Goal: Task Accomplishment & Management: Manage account settings

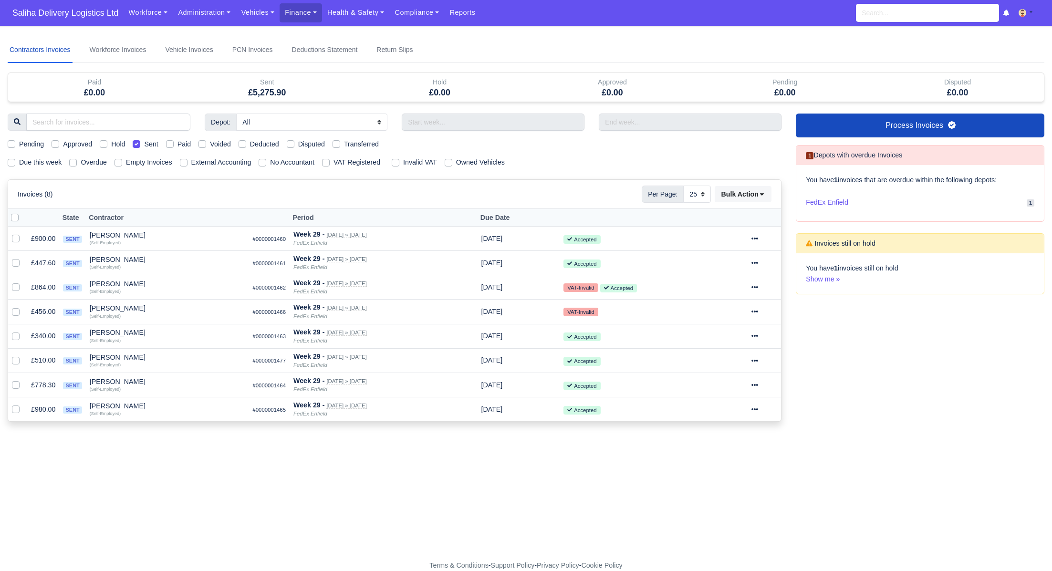
select select "25"
click at [59, 16] on span "Saliha Delivery Logistics Ltd" at bounding box center [65, 12] width 115 height 19
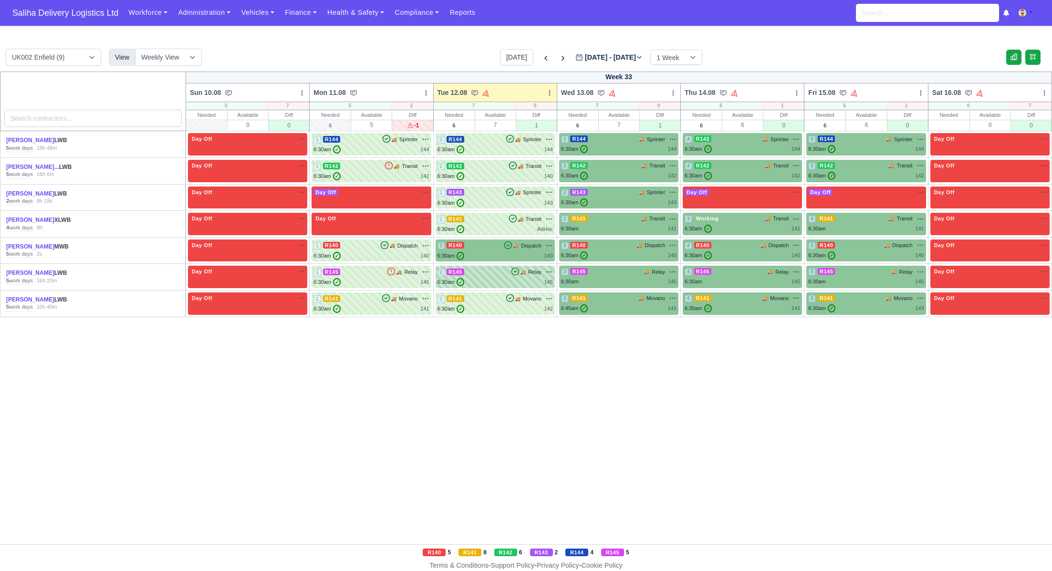
click at [491, 274] on div "2 R145 🚚 Relay" at bounding box center [494, 272] width 115 height 9
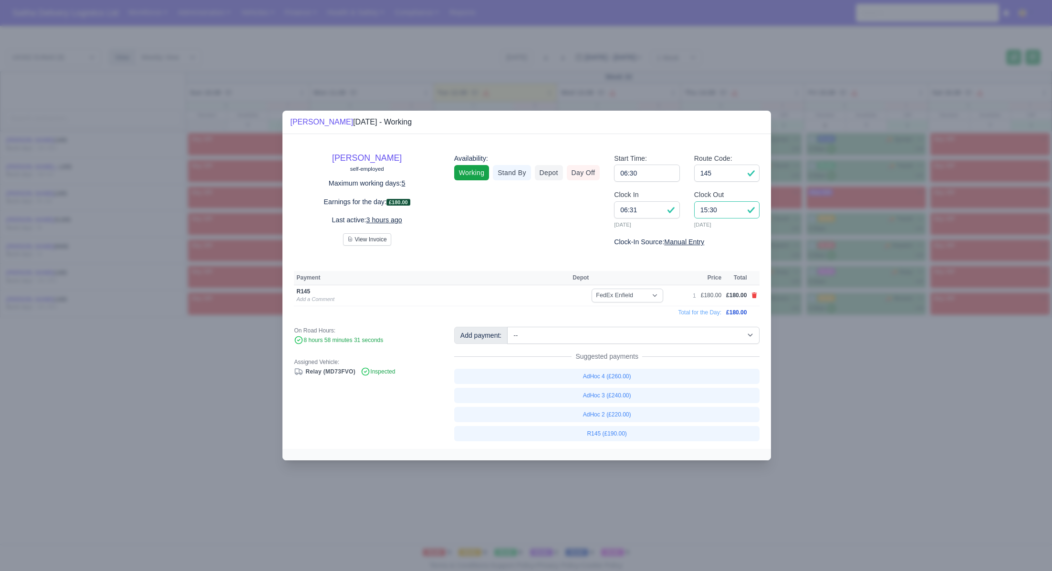
drag, startPoint x: 727, startPoint y: 209, endPoint x: 688, endPoint y: 206, distance: 39.3
click at [688, 206] on div "Clock Out 15:30 12/08/2025" at bounding box center [727, 212] width 80 height 47
type input "14:45"
click at [904, 432] on div at bounding box center [526, 285] width 1052 height 571
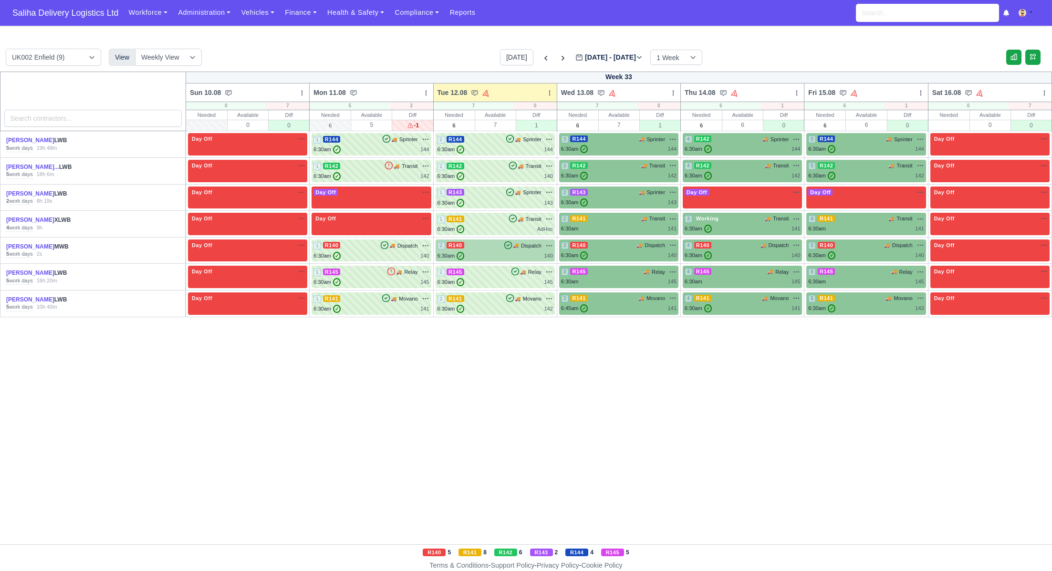
click at [471, 253] on div "6:30am ✓ 140" at bounding box center [494, 256] width 115 height 8
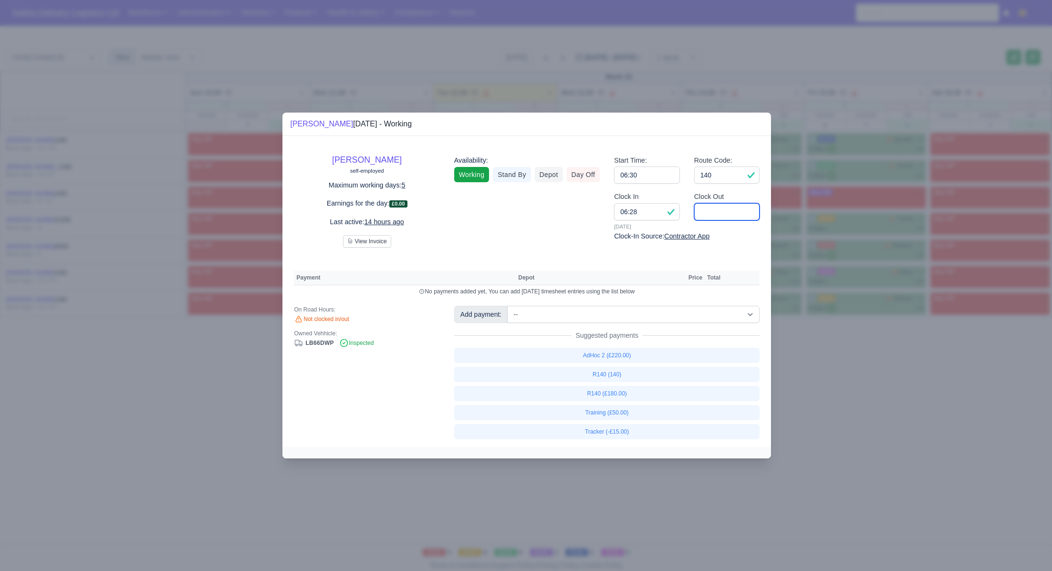
click at [737, 207] on input "Clock Out" at bounding box center [727, 211] width 66 height 17
type input "15:00"
click at [726, 181] on input "140" at bounding box center [727, 174] width 66 height 17
select select "1"
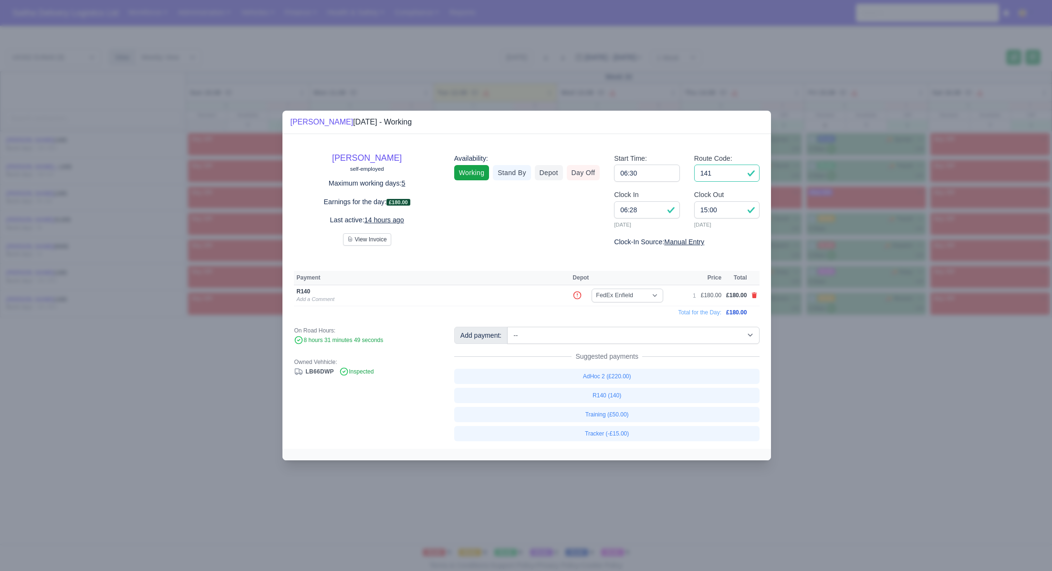
type input "141"
click at [615, 334] on select "-- Ad-Hoc 1 (AD-HO) Ad-Hoc 2 (AD-HO) Ad-Hoc 3 (AD-HO) Ad-Hoc 4 (AD-HO) Ad-Hoc 5…" at bounding box center [633, 335] width 252 height 17
click at [508, 327] on select "-- Ad-Hoc 1 (AD-HO) Ad-Hoc 2 (AD-HO) Ad-Hoc 3 (AD-HO) Ad-Hoc 4 (AD-HO) Ad-Hoc 5…" at bounding box center [633, 335] width 252 height 17
select select "1"
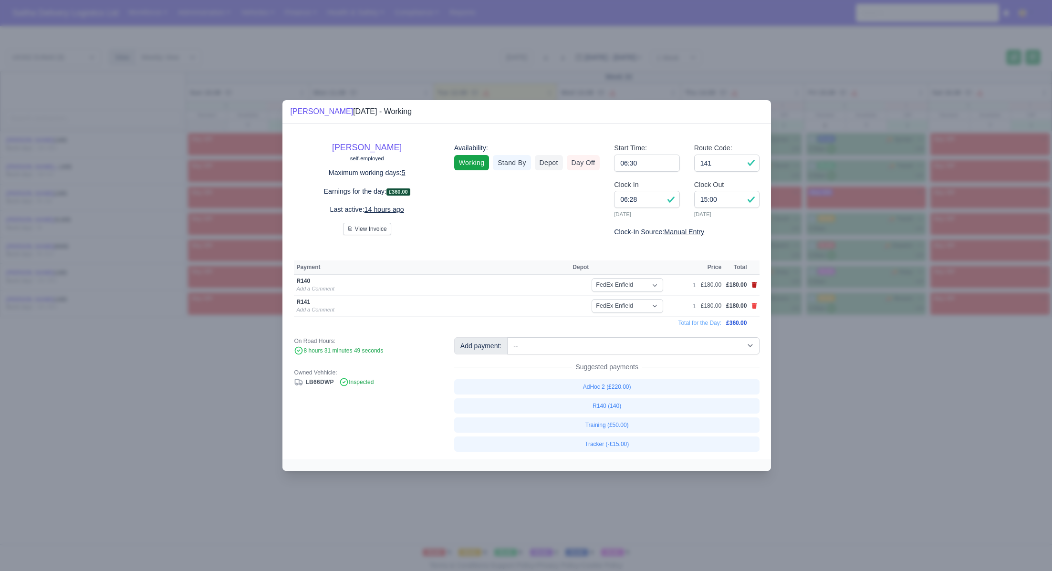
click at [754, 284] on icon at bounding box center [754, 285] width 5 height 6
select select
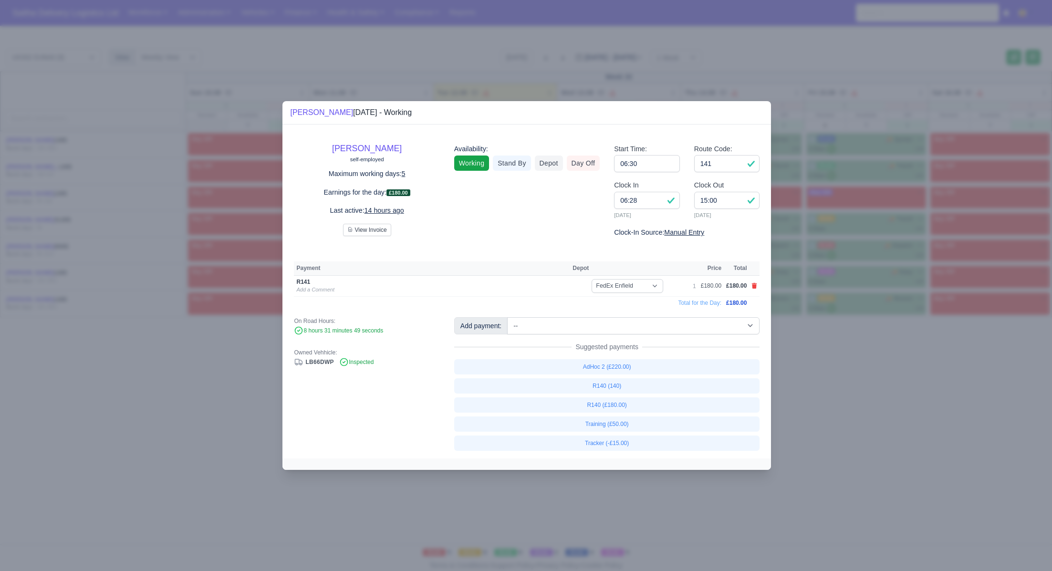
click at [880, 417] on div at bounding box center [526, 285] width 1052 height 571
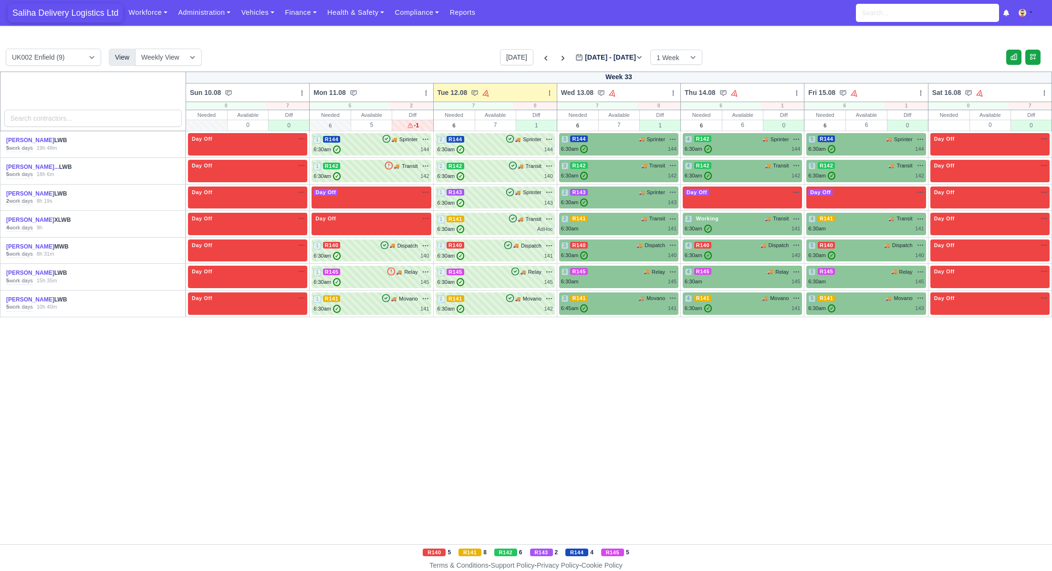
click at [51, 7] on span "Saliha Delivery Logistics Ltd" at bounding box center [65, 12] width 115 height 19
click at [482, 146] on div "6:30am ✓ 144" at bounding box center [494, 149] width 115 height 8
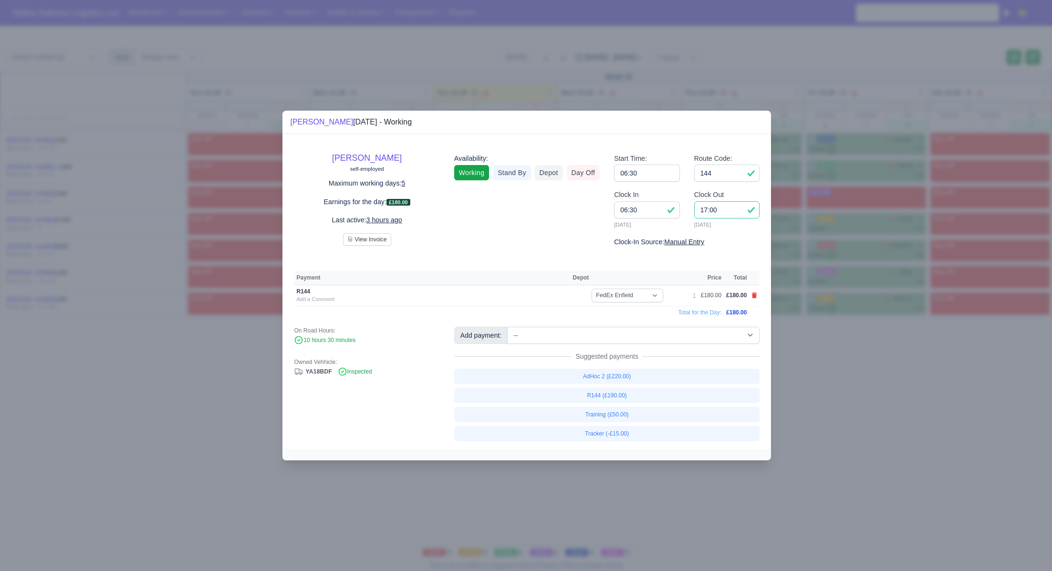
drag, startPoint x: 730, startPoint y: 213, endPoint x: 673, endPoint y: 211, distance: 57.7
click at [673, 211] on div "Clock In 06:30 12/08/2025 Clock Out 17:00 12/08/2025" at bounding box center [687, 212] width 160 height 47
type input "16:00"
drag, startPoint x: 807, startPoint y: 354, endPoint x: 814, endPoint y: 353, distance: 6.7
click at [808, 354] on div at bounding box center [526, 285] width 1052 height 571
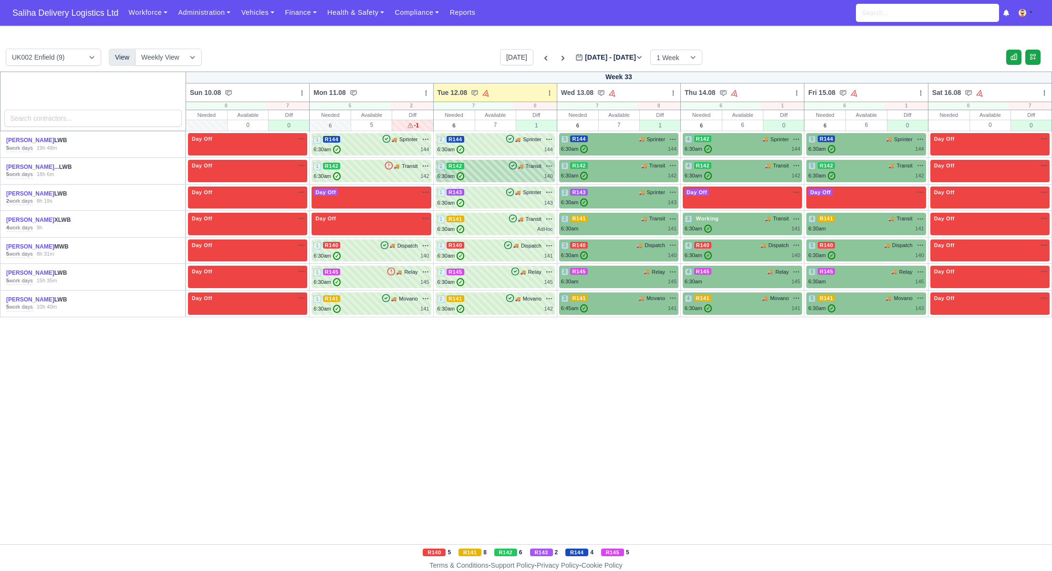
click at [469, 172] on div "6:30am ✓ 140" at bounding box center [494, 176] width 115 height 8
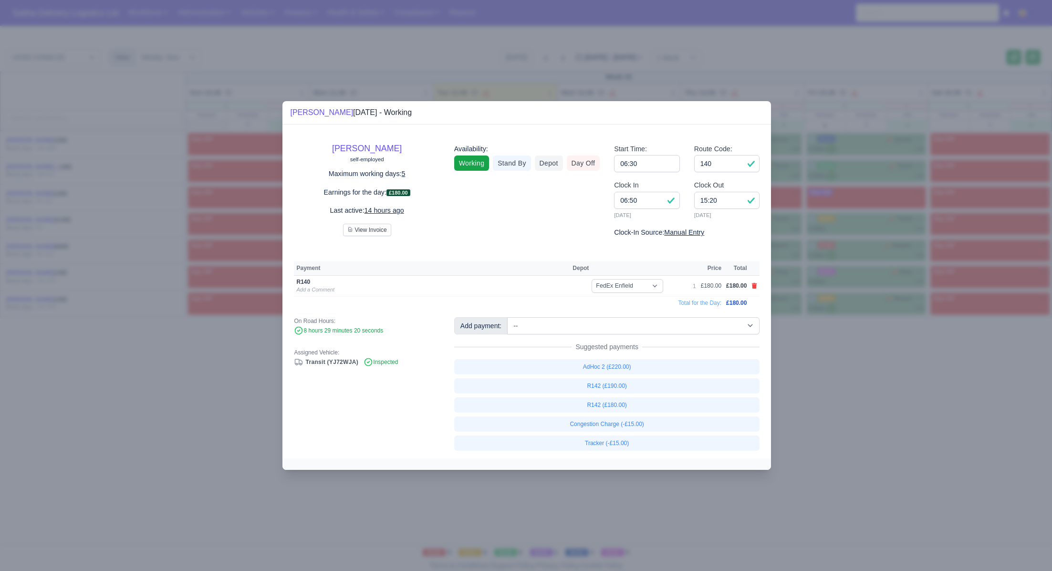
click at [791, 382] on div at bounding box center [526, 285] width 1052 height 571
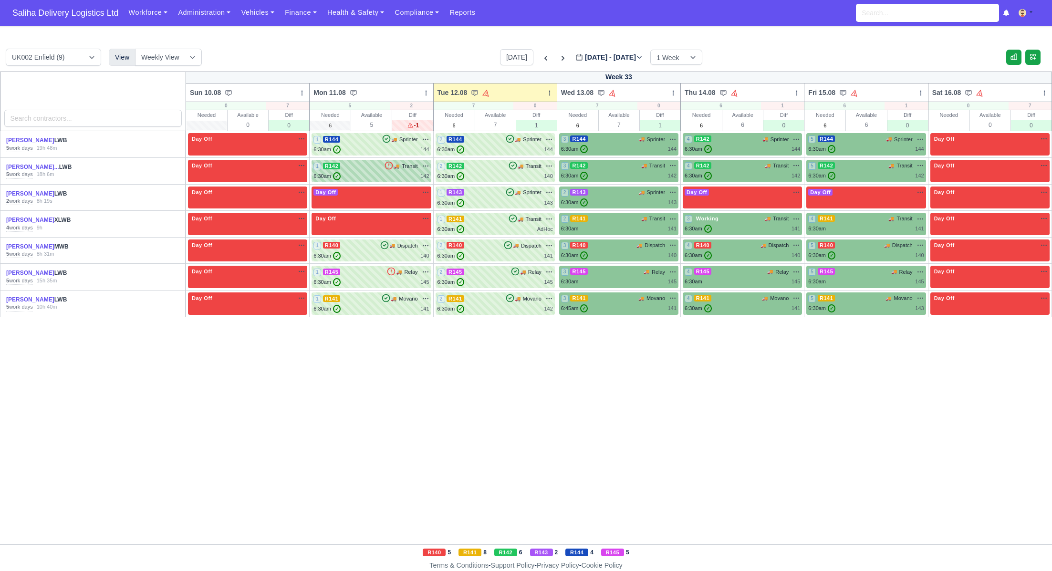
click at [381, 170] on div "1 R142 🚚 Transit" at bounding box center [370, 166] width 115 height 9
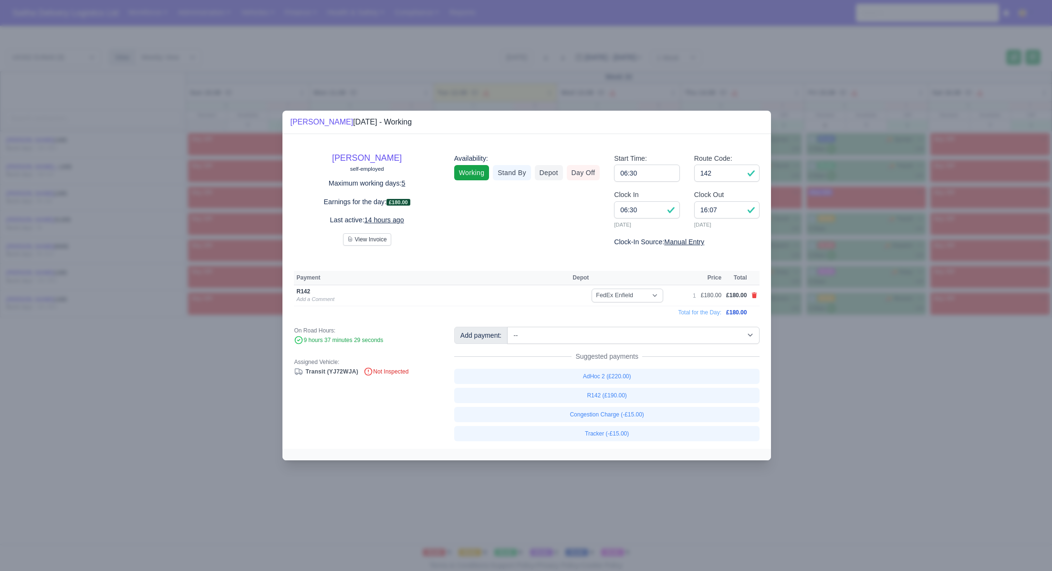
drag, startPoint x: 861, startPoint y: 384, endPoint x: 854, endPoint y: 381, distance: 7.7
click at [861, 384] on div at bounding box center [526, 285] width 1052 height 571
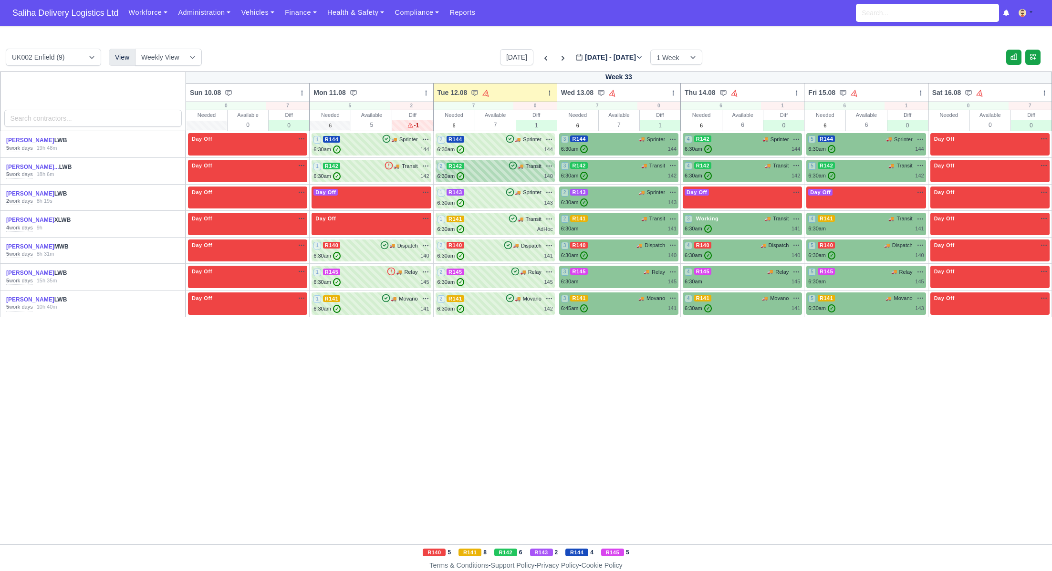
click at [495, 174] on div "6:30am ✓ 140" at bounding box center [494, 176] width 115 height 8
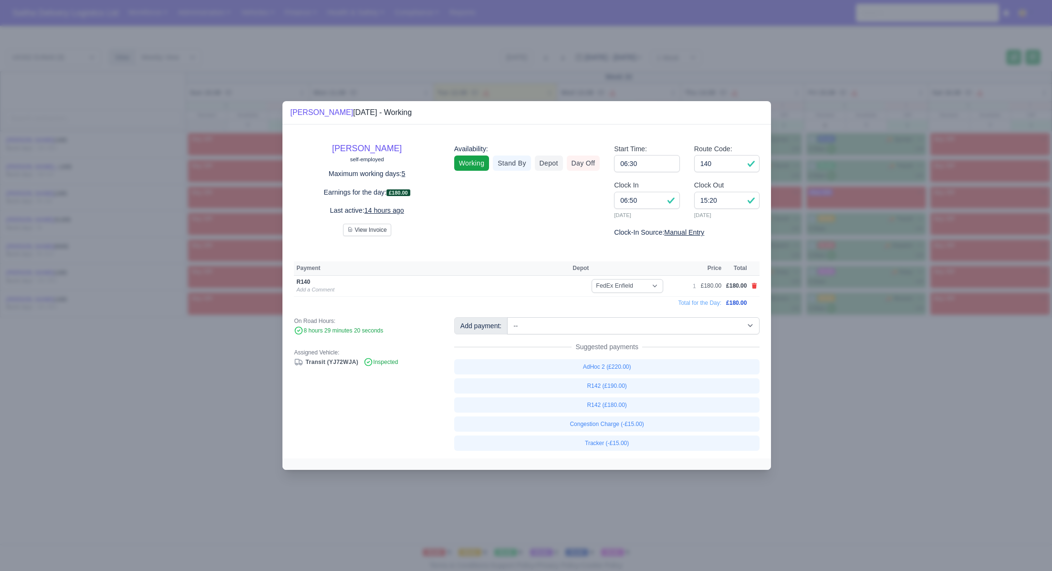
drag, startPoint x: 820, startPoint y: 371, endPoint x: 705, endPoint y: 249, distance: 167.7
click at [819, 367] on div at bounding box center [526, 285] width 1052 height 571
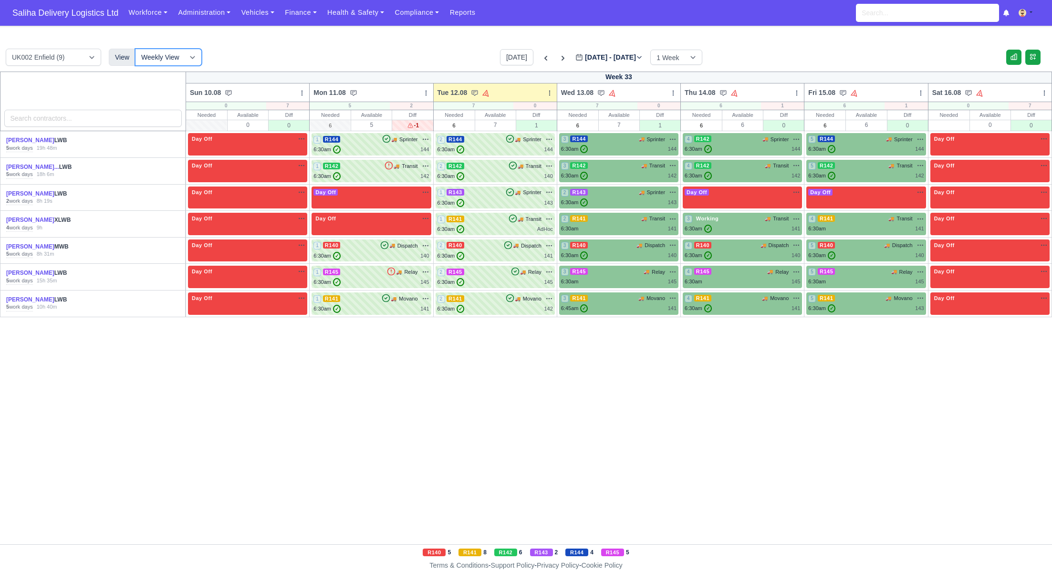
click at [190, 58] on select "Weekly View Wave times Daily Roster" at bounding box center [168, 57] width 67 height 17
select select "roster"
click at [135, 49] on select "Weekly View Wave times Daily Roster" at bounding box center [168, 57] width 67 height 17
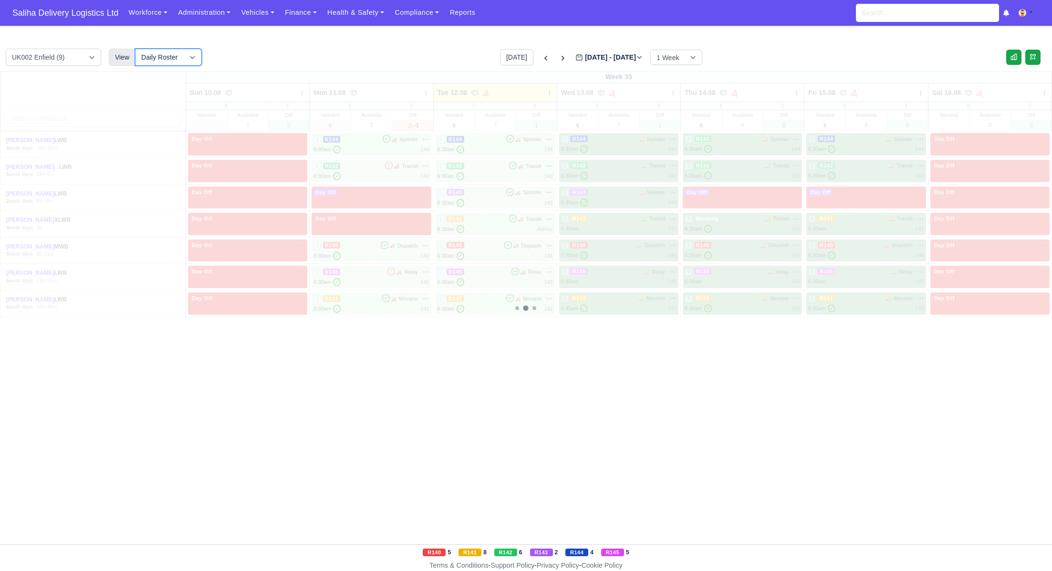
select select "5"
select select "12"
select select "4"
select select "1"
select select "15"
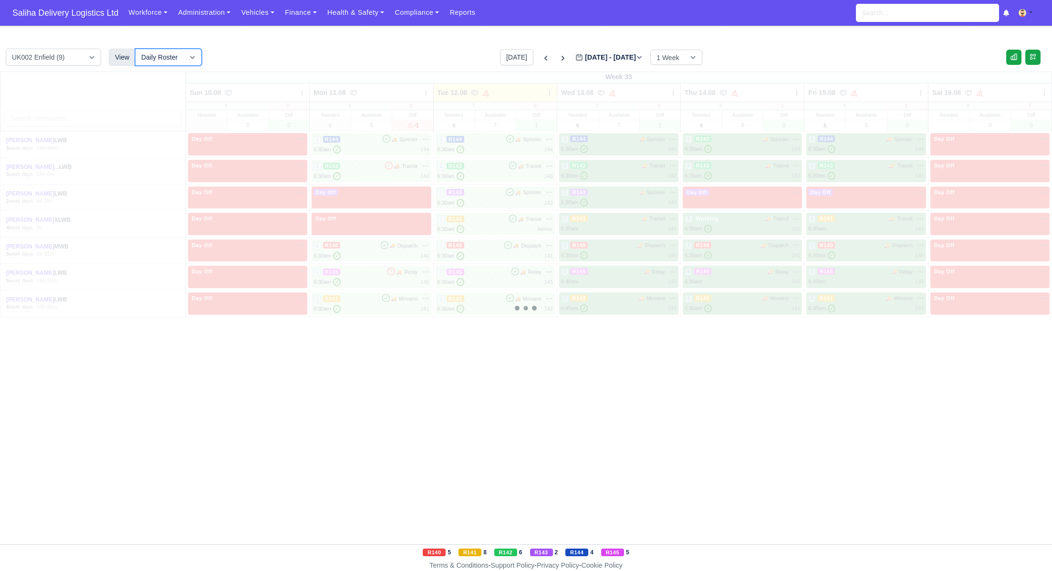
select select "17"
select select "1"
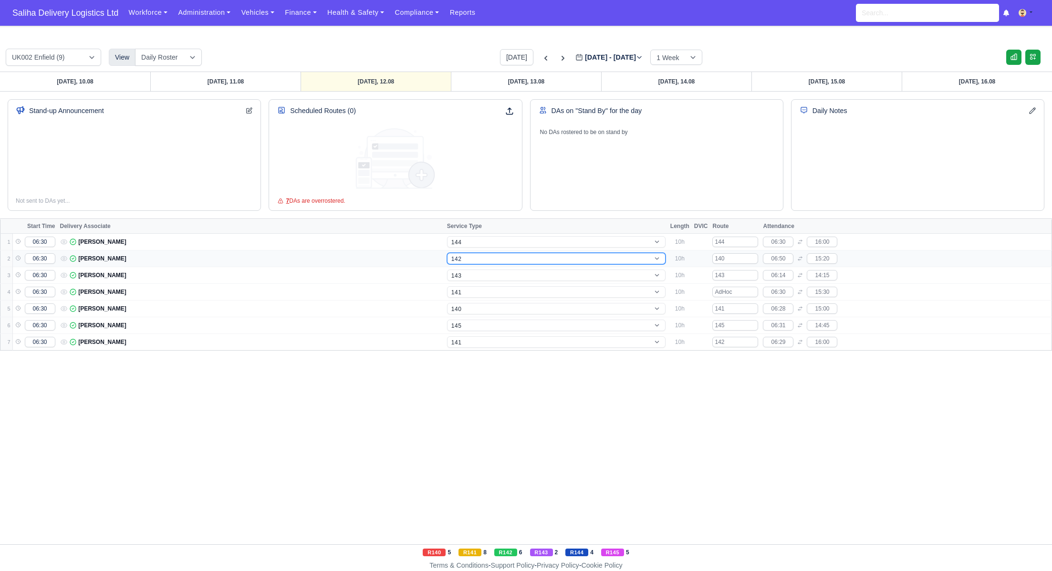
click at [474, 259] on select "-- 141 143 144 AdHoc 142 140 Supervisor 145" at bounding box center [556, 258] width 218 height 11
select select "15"
click at [447, 253] on select "-- 141 143 144 AdHoc 142 140 Supervisor 145" at bounding box center [556, 258] width 218 height 11
select select "15"
click at [476, 289] on select "-- 141 143 144 AdHoc 142 140 Supervisor 145" at bounding box center [556, 291] width 218 height 11
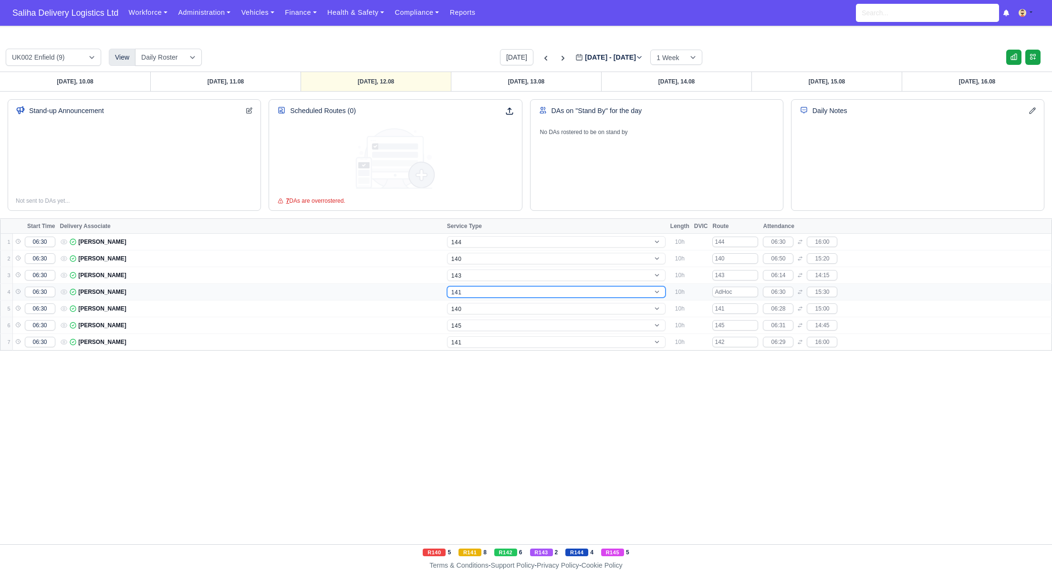
select select "9"
click at [447, 286] on select "-- 141 143 144 AdHoc 142 140 Supervisor 145" at bounding box center [556, 291] width 218 height 11
select select "9"
click at [470, 307] on select "-- 141 143 144 AdHoc 142 140 Supervisor 145" at bounding box center [556, 308] width 218 height 11
select select "1"
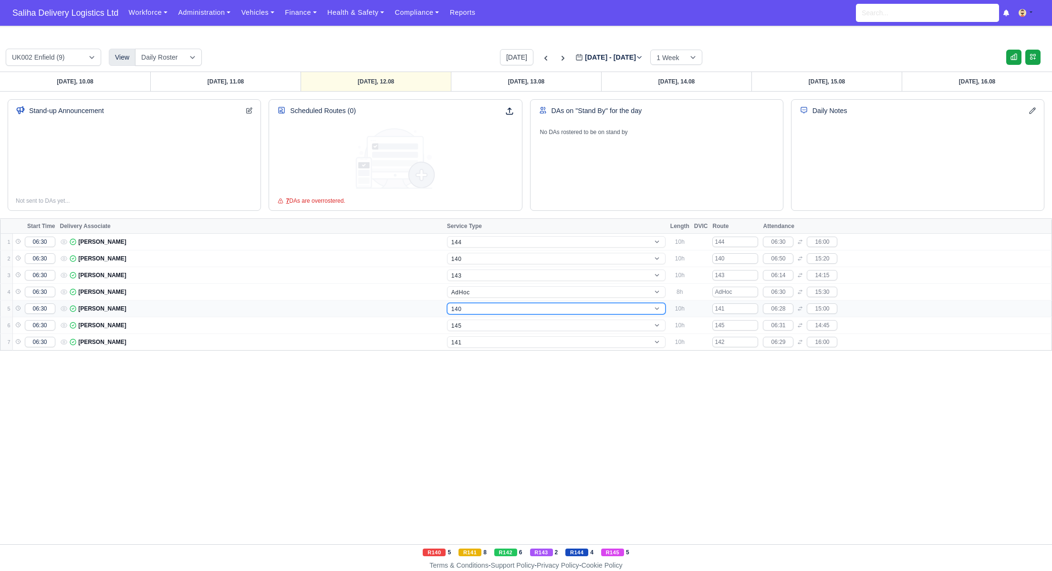
click at [447, 303] on select "-- 141 143 144 AdHoc 142 140 Supervisor 145" at bounding box center [556, 308] width 218 height 11
select select "1"
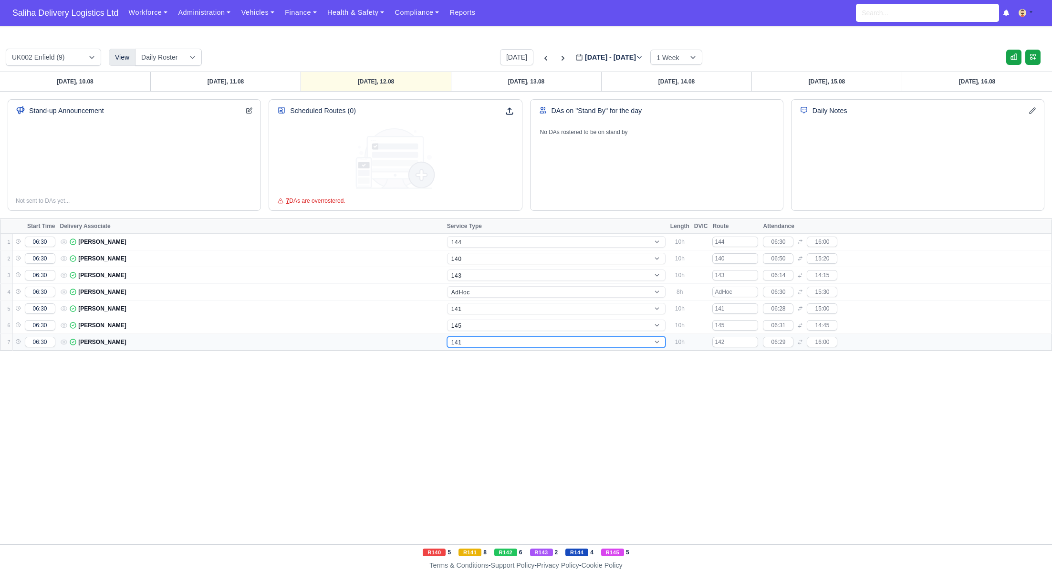
click at [463, 341] on select "-- 141 143 144 AdHoc 142 140 Supervisor 145" at bounding box center [556, 341] width 218 height 11
select select "12"
click at [447, 336] on select "-- 141 143 144 AdHoc 142 140 Supervisor 145" at bounding box center [556, 341] width 218 height 11
select select "12"
click at [489, 87] on link "Wednesday, 13.08" at bounding box center [526, 81] width 150 height 19
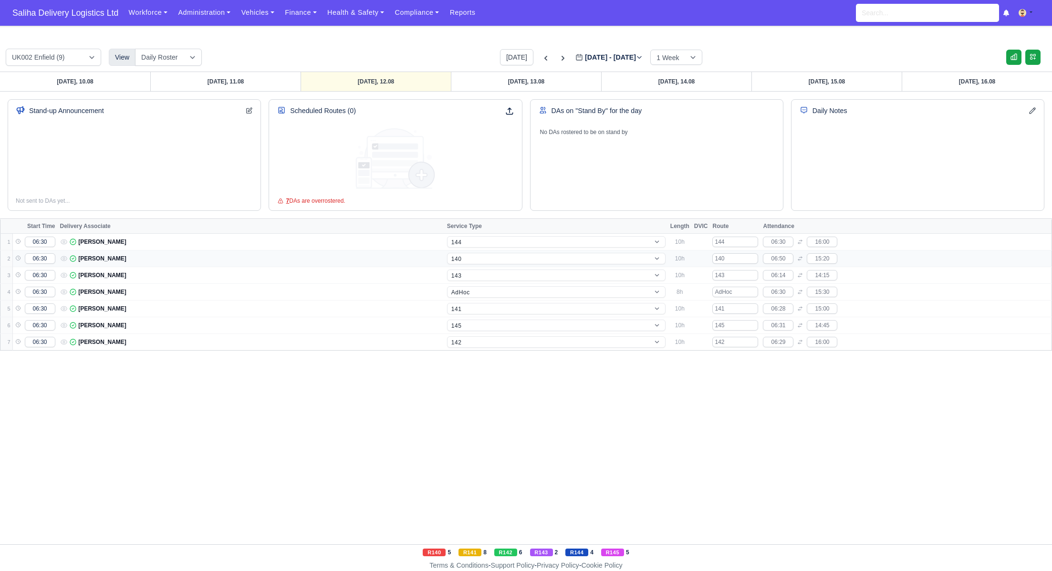
type input "2025-08-13"
select select "5"
select select "12"
select select "4"
select select "1"
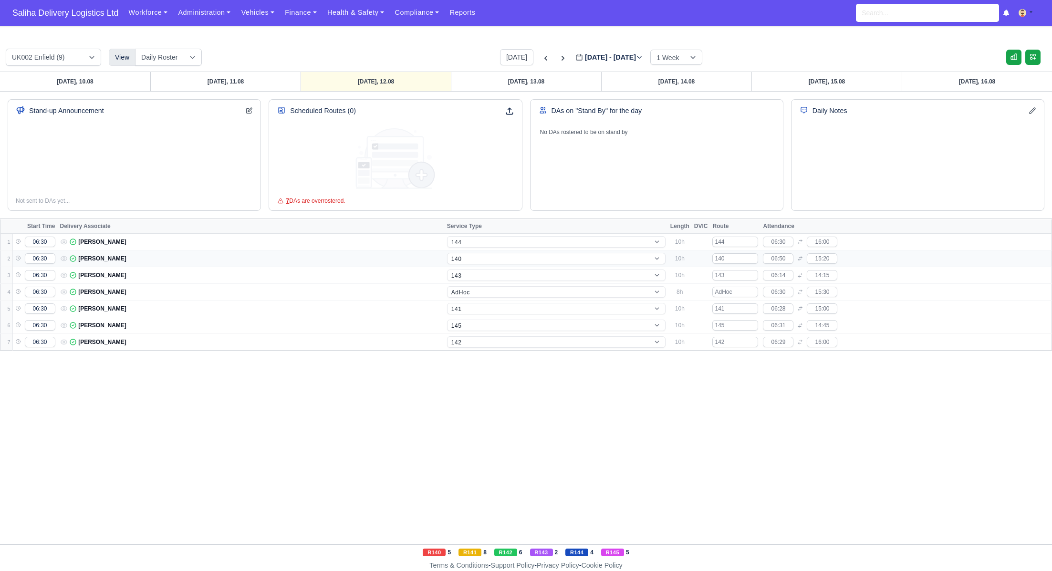
select select "15"
select select "17"
select select "1"
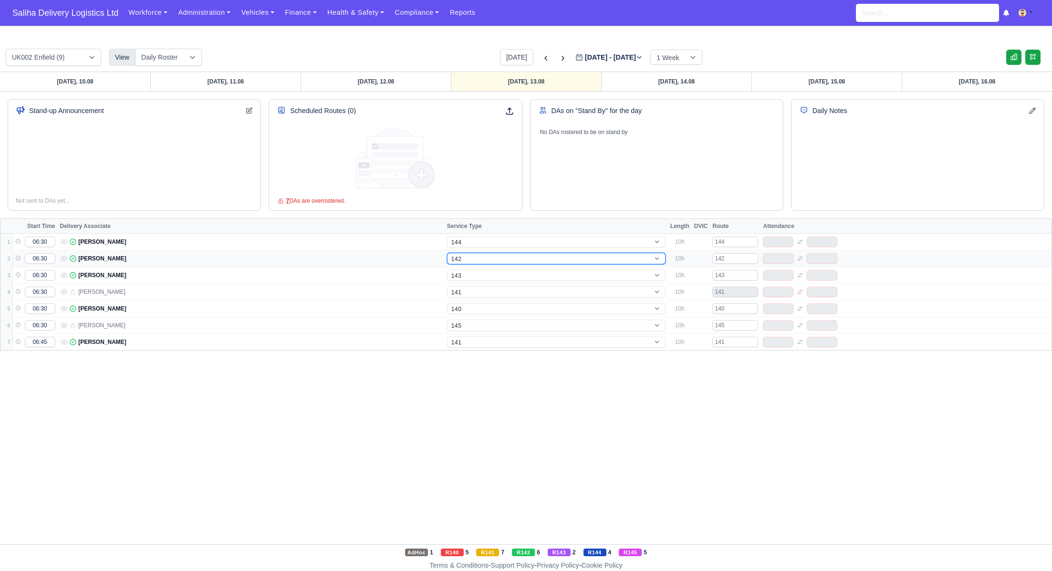
click at [476, 257] on select "-- 141 143 144 AdHoc 142 140 Supervisor 145" at bounding box center [556, 258] width 218 height 11
select select "15"
click at [447, 253] on select "-- 141 143 144 AdHoc 142 140 Supervisor 145" at bounding box center [556, 258] width 218 height 11
select select "15"
click at [468, 290] on select "-- 141 143 144 AdHoc 142 140 Supervisor 145" at bounding box center [556, 291] width 218 height 11
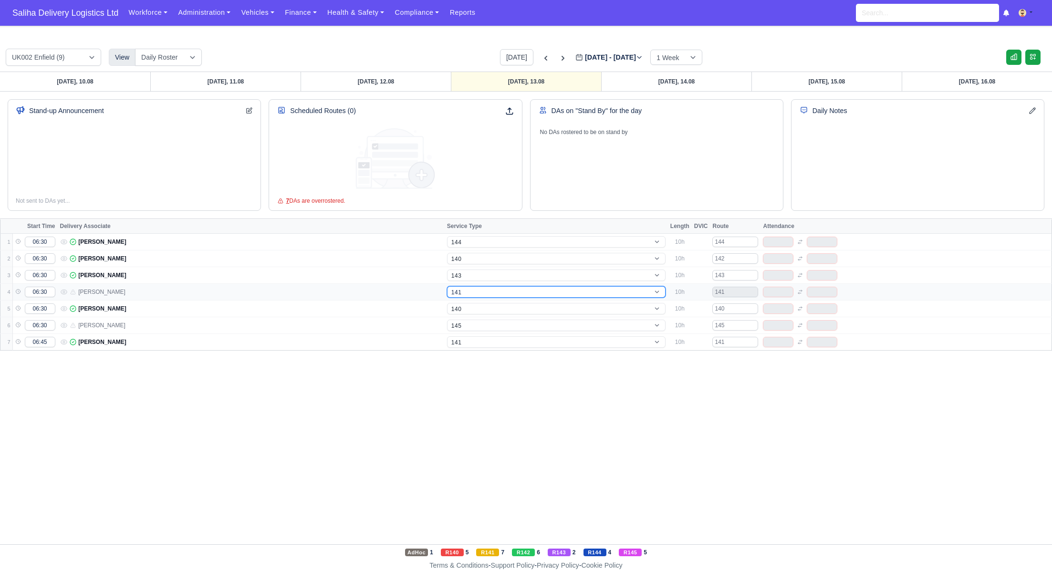
select select "9"
click at [447, 286] on select "-- 141 143 144 AdHoc 142 140 Supervisor 145" at bounding box center [556, 291] width 218 height 11
select select "9"
click at [474, 309] on select "-- 141 143 144 AdHoc 142 140 Supervisor 145" at bounding box center [556, 308] width 218 height 11
select select "12"
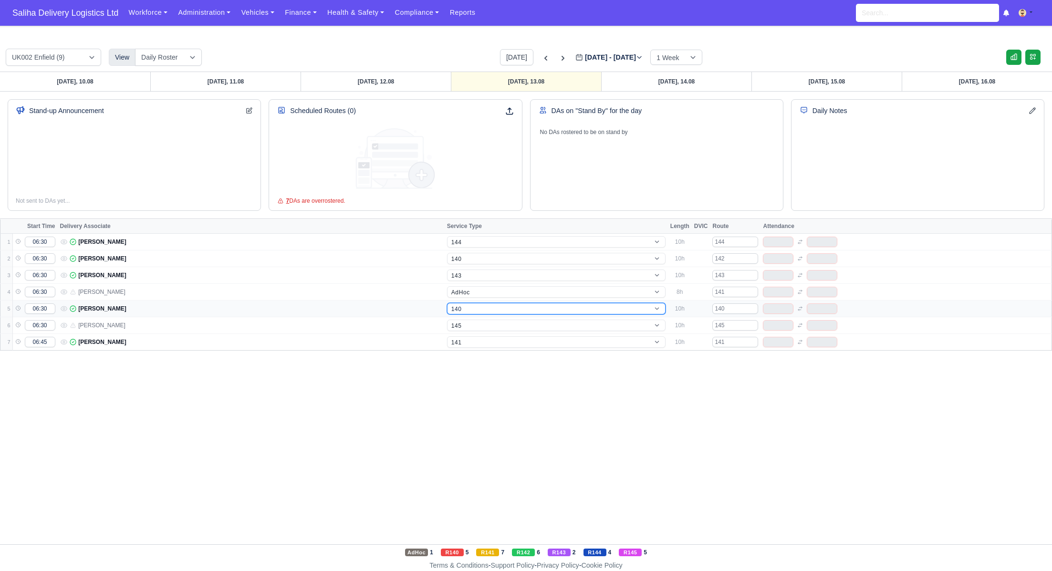
click at [447, 303] on select "-- 141 143 144 AdHoc 142 140 Supervisor 145" at bounding box center [556, 308] width 218 height 11
select select "12"
click at [690, 80] on link "Thursday, 14.08" at bounding box center [676, 81] width 150 height 19
type input "2025-08-14"
select select "12"
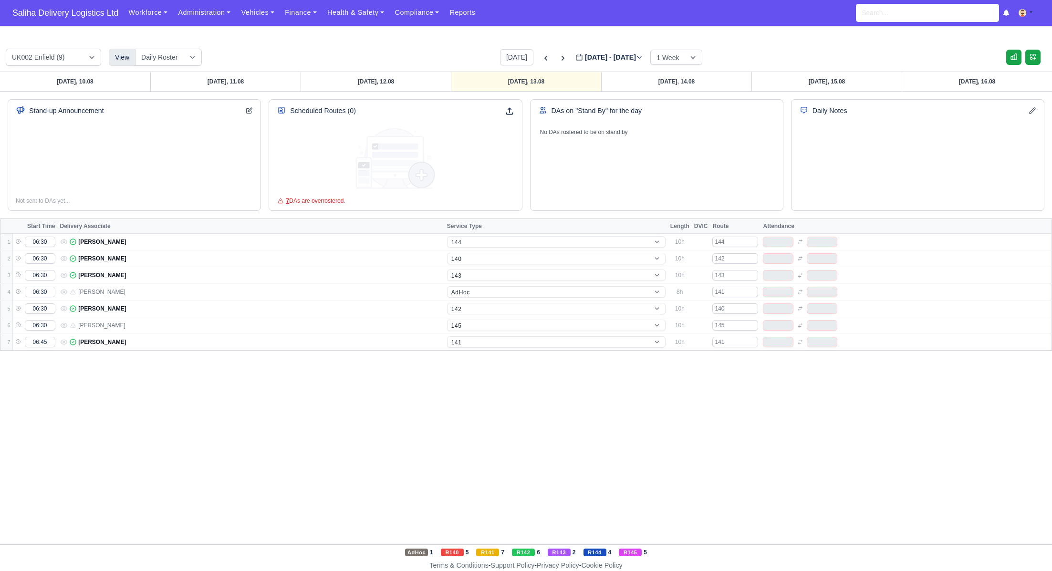
select select "12"
select select "15"
select select "17"
select select "1"
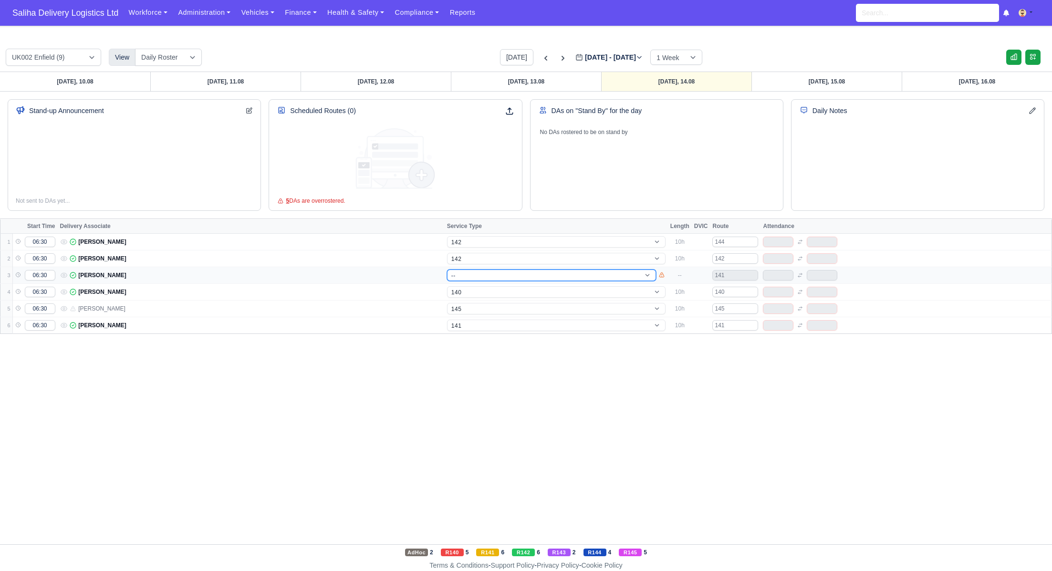
click at [466, 276] on select "-- 141 143 144 AdHoc 142 140 Supervisor 145" at bounding box center [551, 275] width 209 height 11
select select "1"
click at [447, 270] on select "-- 141 143 144 AdHoc 142 140 Supervisor 145" at bounding box center [551, 275] width 209 height 11
select select "1"
click at [464, 258] on select "-- 141 143 144 AdHoc 142 140 Supervisor 145" at bounding box center [556, 258] width 218 height 11
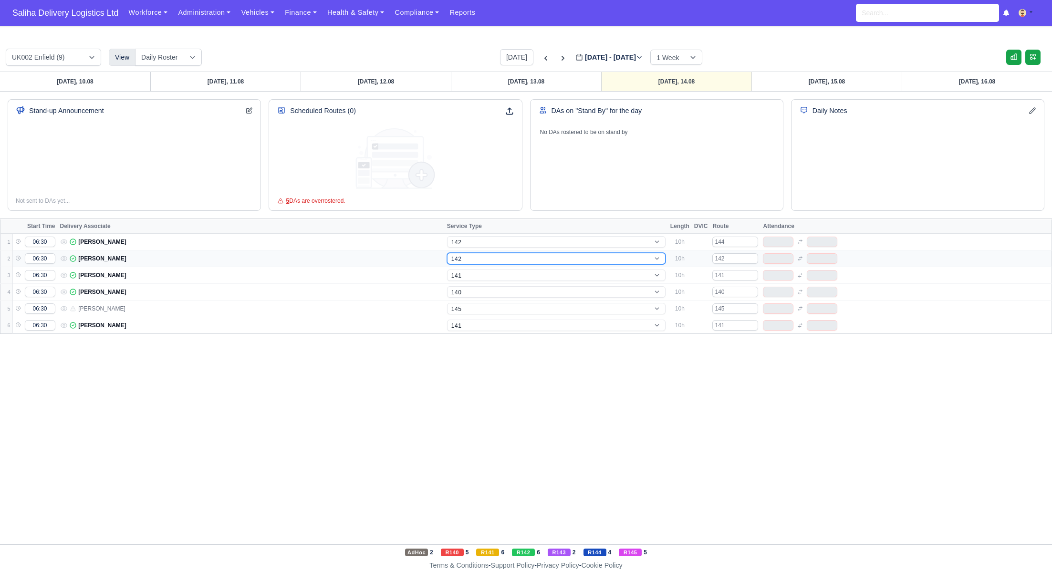
select select "15"
click at [447, 253] on select "-- 141 143 144 AdHoc 142 140 Supervisor 145" at bounding box center [556, 258] width 218 height 11
select select "15"
click at [467, 242] on select "-- 141 143 144 AdHoc 142 140 Supervisor 145" at bounding box center [556, 241] width 218 height 11
select select "5"
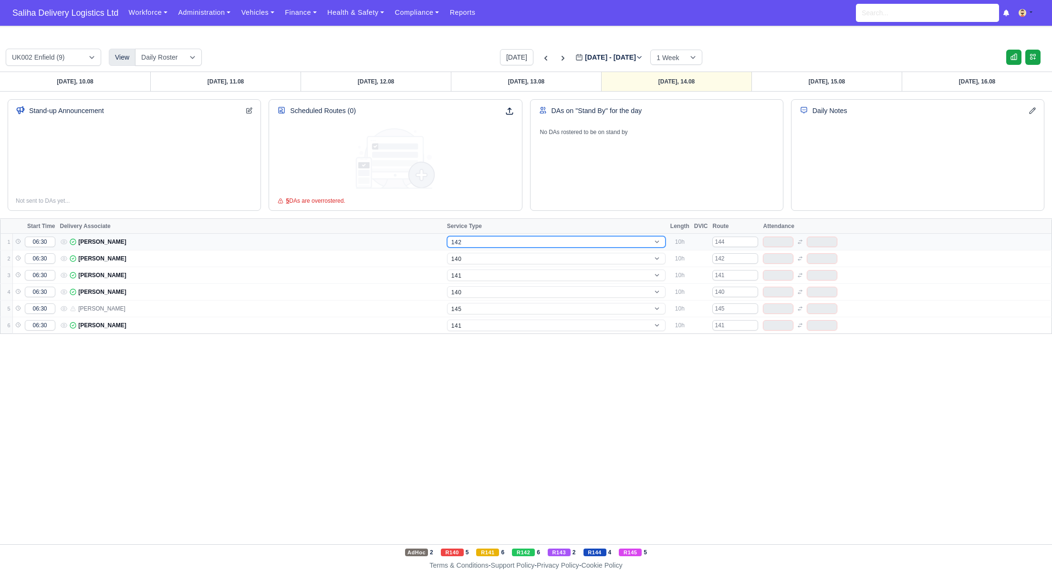
click at [447, 236] on select "-- 141 143 144 AdHoc 142 140 Supervisor 145" at bounding box center [556, 241] width 218 height 11
select select "5"
click at [467, 292] on select "-- 141 143 144 AdHoc 142 140 Supervisor 145" at bounding box center [556, 291] width 218 height 11
select select "12"
click at [447, 286] on select "-- 141 143 144 AdHoc 142 140 Supervisor 145" at bounding box center [556, 291] width 218 height 11
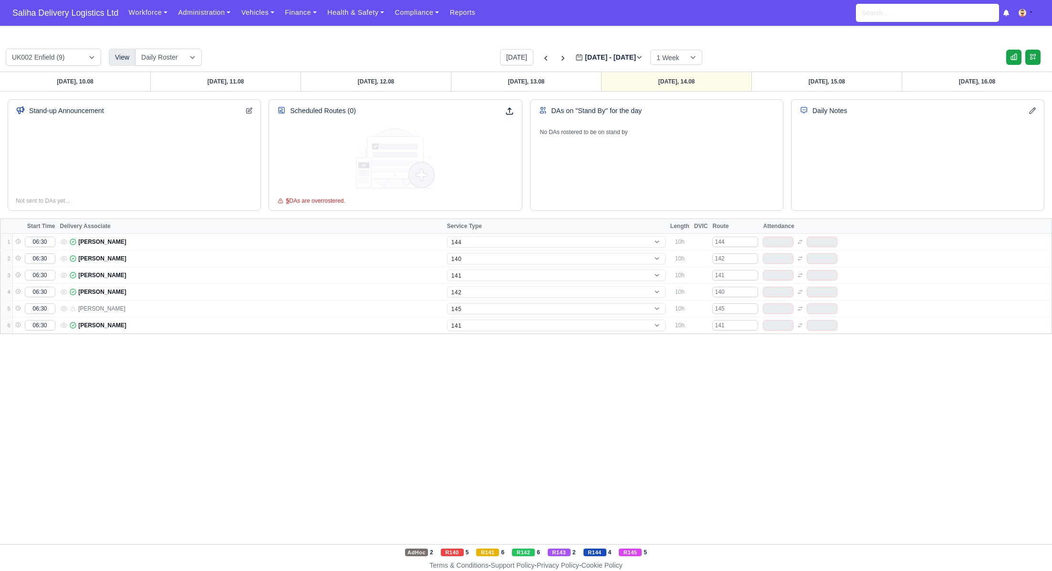
select select "12"
click at [816, 87] on link "Friday, 15.08" at bounding box center [826, 81] width 150 height 19
type input "2025-08-15"
select select "5"
select select "12"
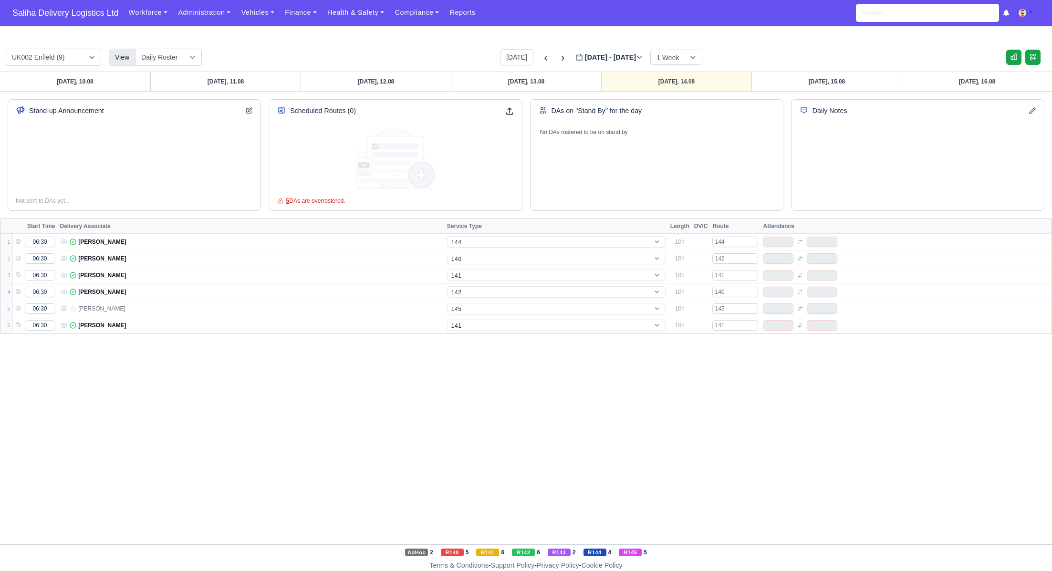
select select "1"
select select "15"
select select "17"
select select "1"
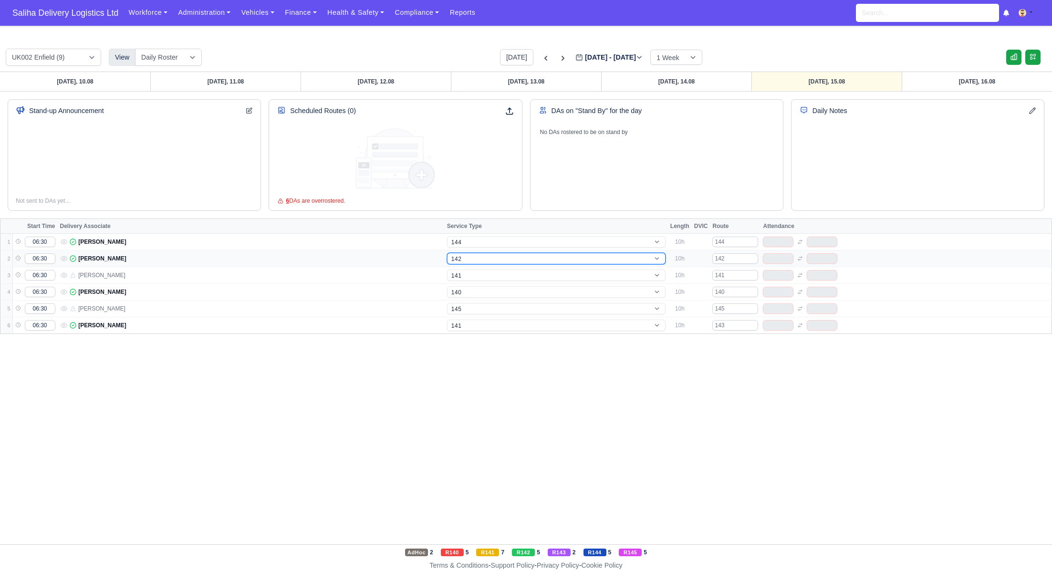
click at [501, 257] on select "-- 141 143 144 AdHoc 142 140 Supervisor 145" at bounding box center [556, 258] width 218 height 11
select select "15"
click at [447, 253] on select "-- 141 143 144 AdHoc 142 140 Supervisor 145" at bounding box center [556, 258] width 218 height 11
select select "15"
click at [483, 291] on select "-- 141 143 144 AdHoc 142 140 Supervisor 145" at bounding box center [556, 291] width 218 height 11
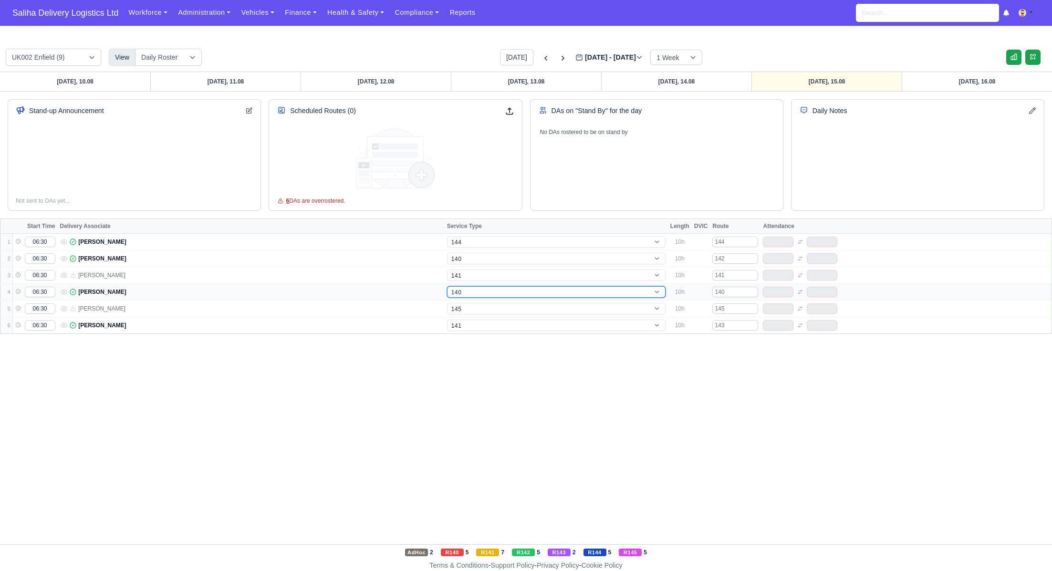
select select "12"
click at [447, 286] on select "-- 141 143 144 AdHoc 142 140 Supervisor 145" at bounding box center [556, 291] width 218 height 11
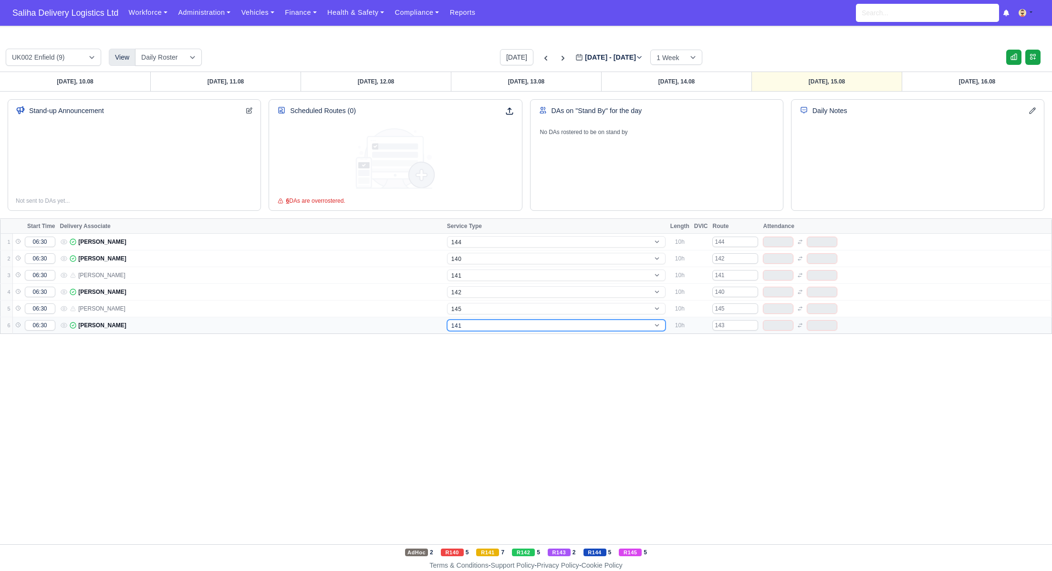
click at [476, 323] on select "-- 141 143 144 AdHoc 142 140 Supervisor 145" at bounding box center [556, 325] width 218 height 11
select select "12"
select select "4"
click at [447, 320] on select "-- 141 143 144 AdHoc 142 140 Supervisor 145" at bounding box center [556, 325] width 218 height 11
click at [670, 77] on link "Thursday, 14.08" at bounding box center [676, 81] width 150 height 19
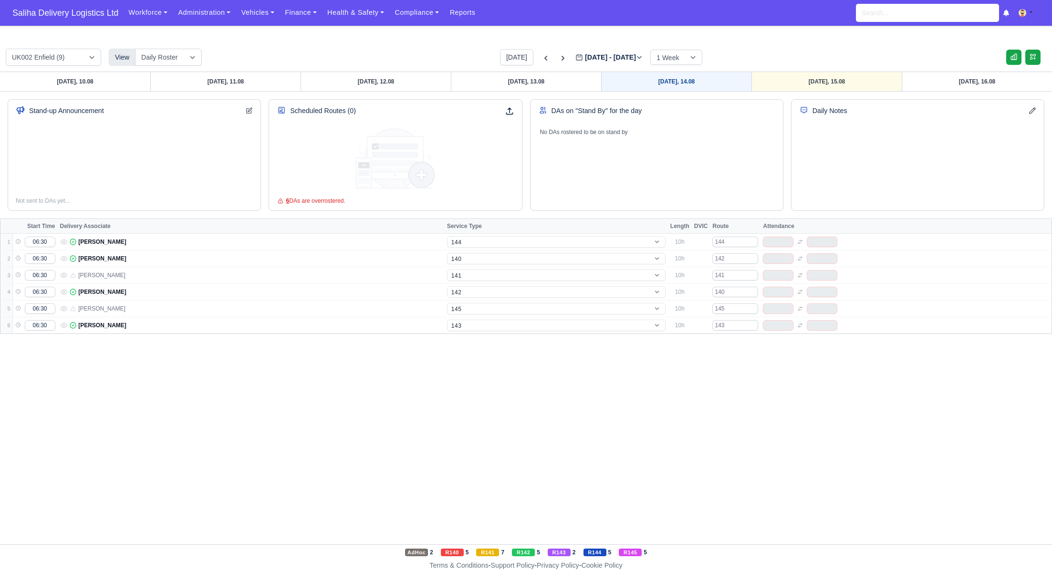
select select "4"
click at [561, 58] on icon at bounding box center [562, 58] width 3 height 5
click at [233, 83] on link "Monday, 11.08" at bounding box center [225, 81] width 150 height 19
click at [561, 59] on icon at bounding box center [562, 58] width 3 height 5
type input "2025-08-14"
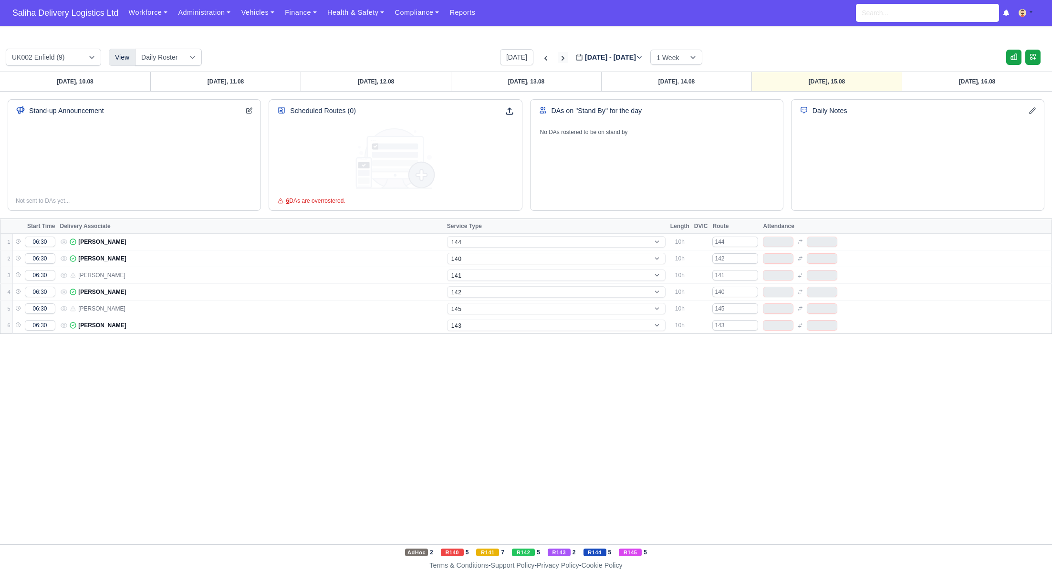
select select "5"
select select "15"
select select "1"
select select "12"
select select "17"
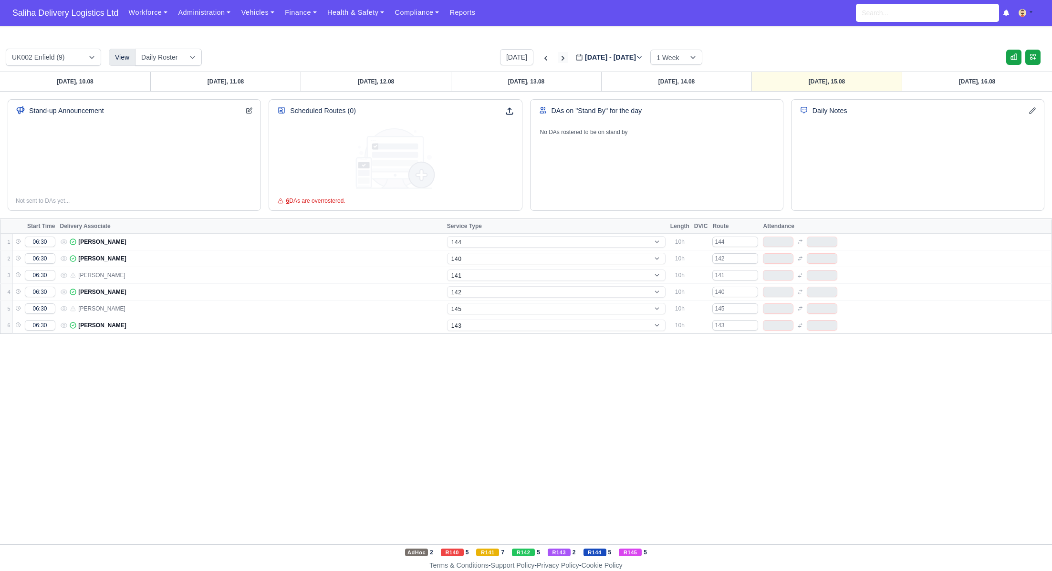
select select "1"
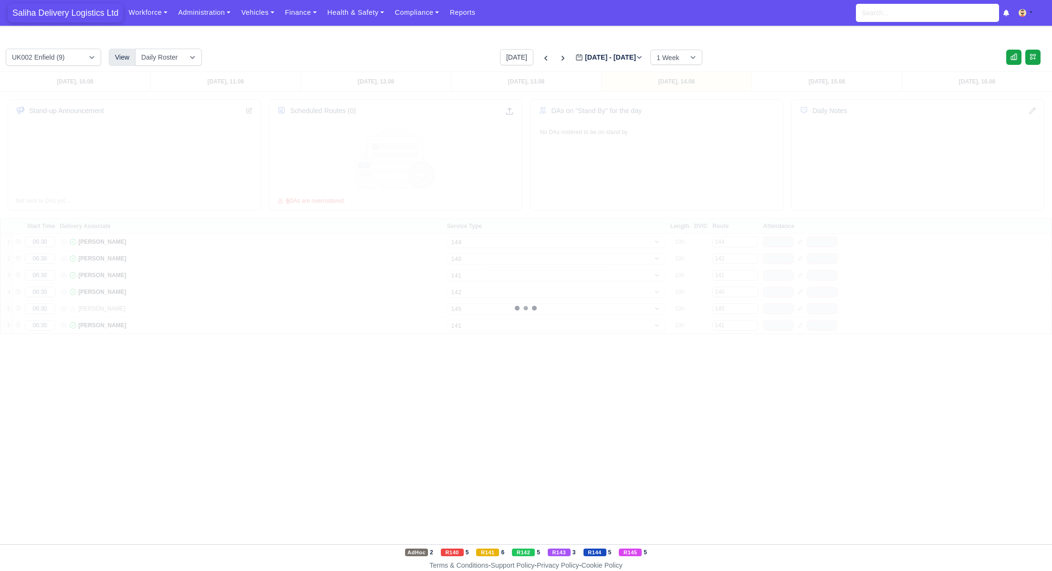
click at [81, 20] on span "Saliha Delivery Logistics Ltd" at bounding box center [65, 12] width 115 height 19
type input "2025-08-11"
select select "5"
select select "12"
select select "15"
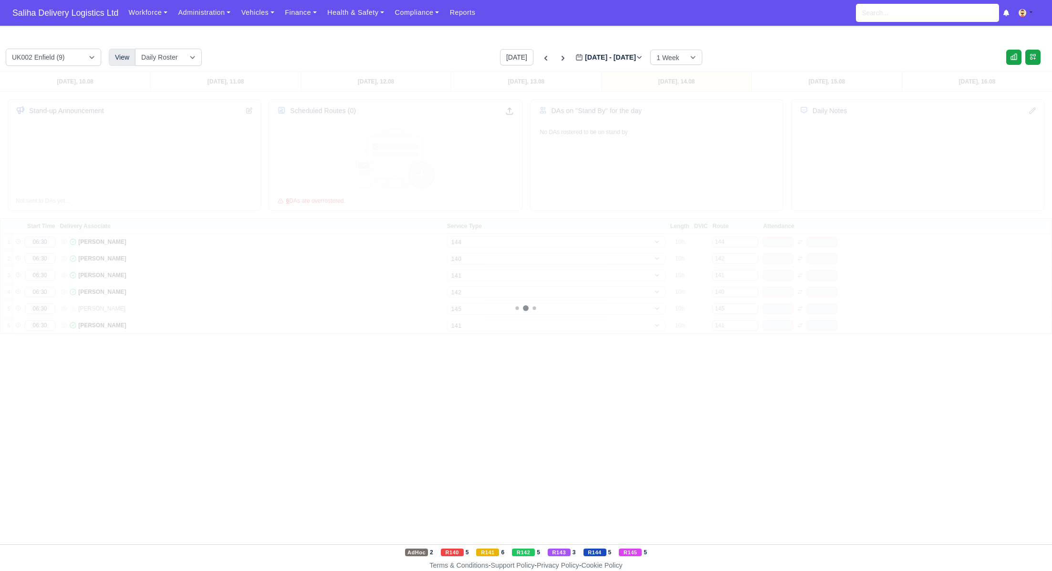
select select "17"
select select "1"
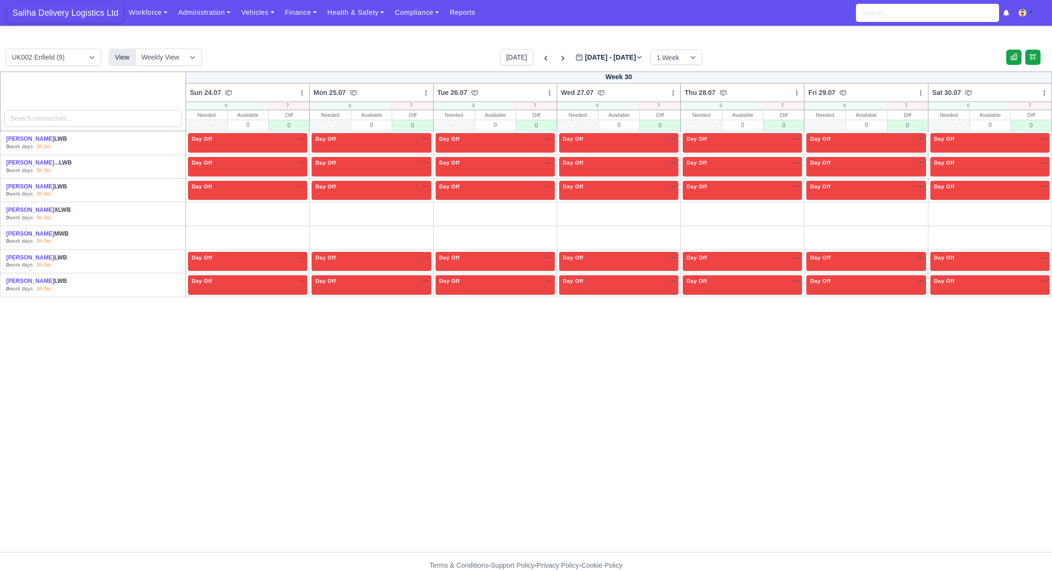
click at [77, 14] on span "Saliha Delivery Logistics Ltd" at bounding box center [65, 12] width 115 height 19
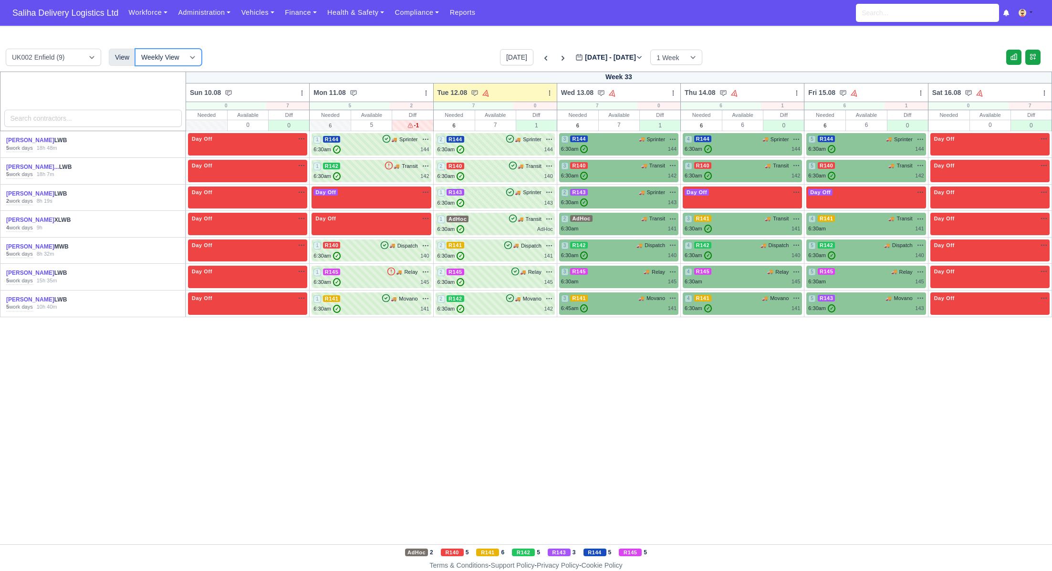
click at [191, 56] on select "Weekly View Wave times Daily Roster" at bounding box center [168, 57] width 67 height 17
select select "roster"
click at [135, 49] on select "Weekly View Wave times Daily Roster" at bounding box center [168, 57] width 67 height 17
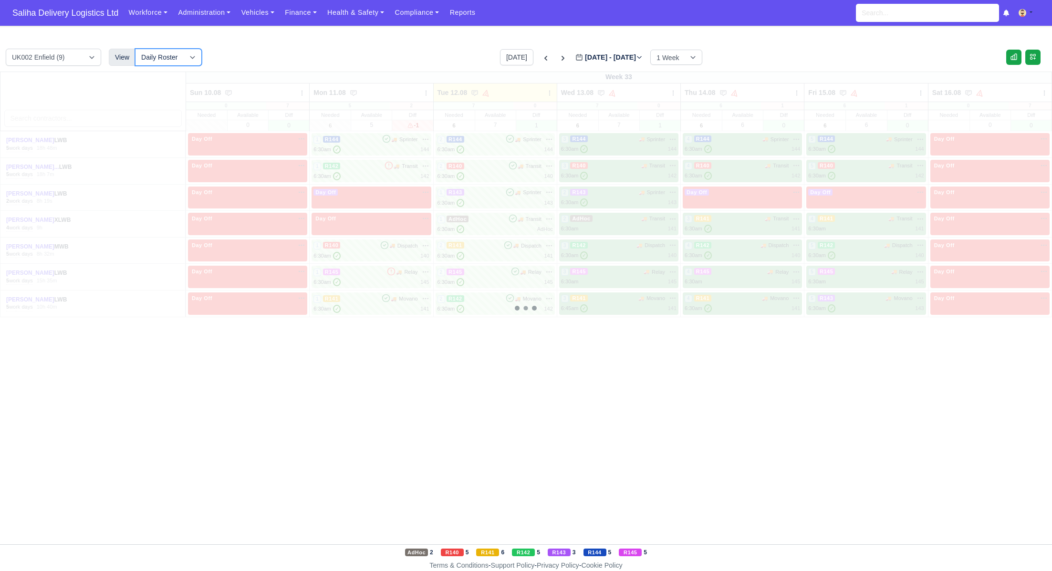
select select "5"
select select "15"
select select "4"
select select "9"
select select "1"
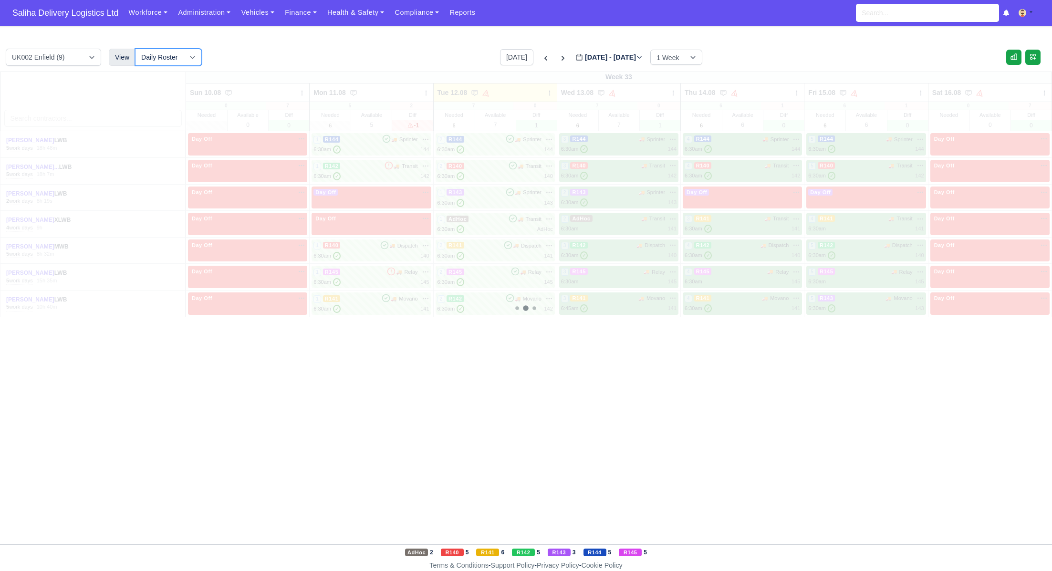
select select "17"
select select "12"
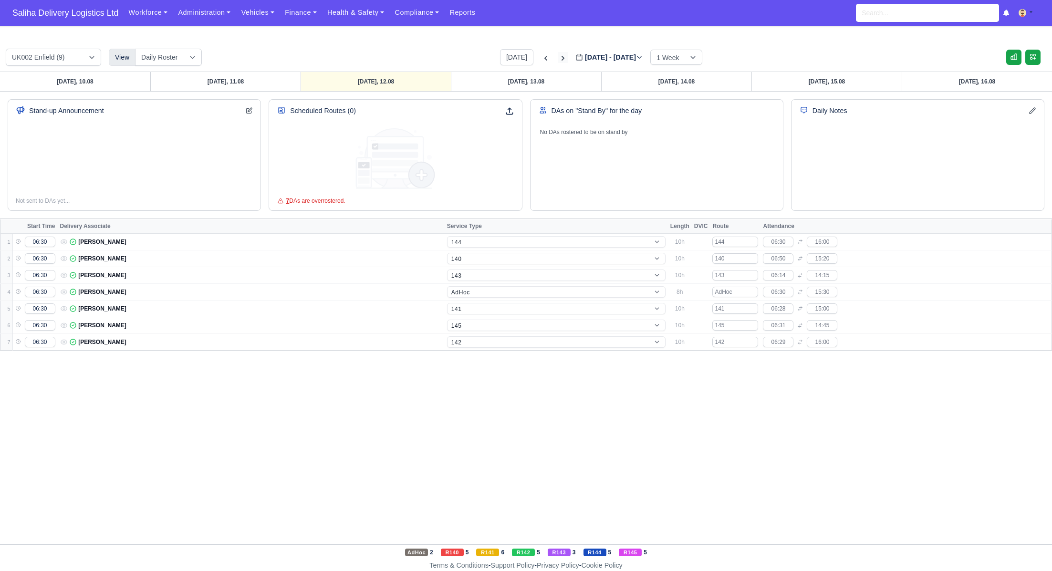
click at [558, 56] on icon at bounding box center [563, 58] width 10 height 10
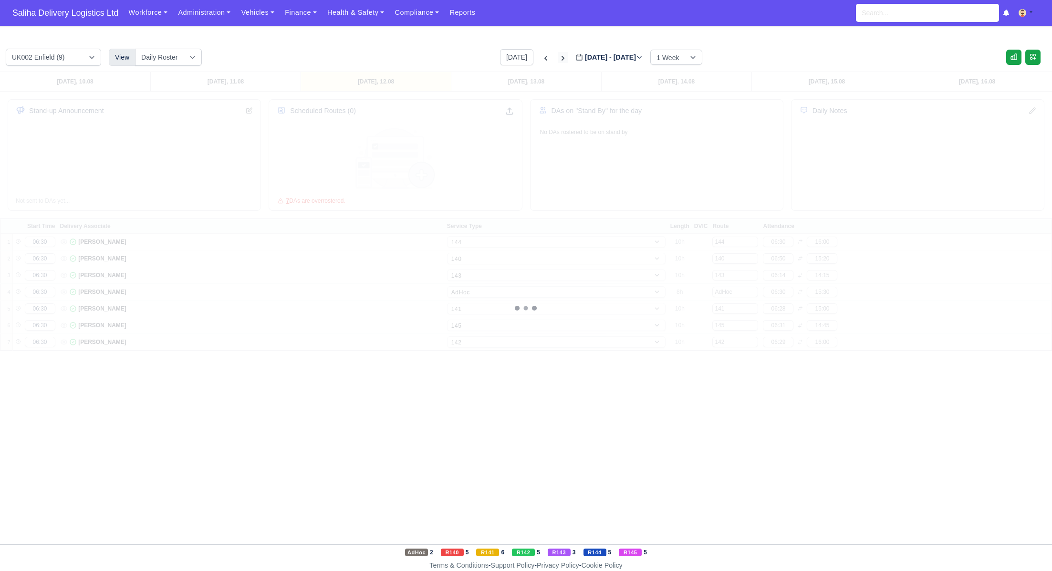
type input "2025-08-19"
select select "5"
select select "12"
select select "1"
select select "15"
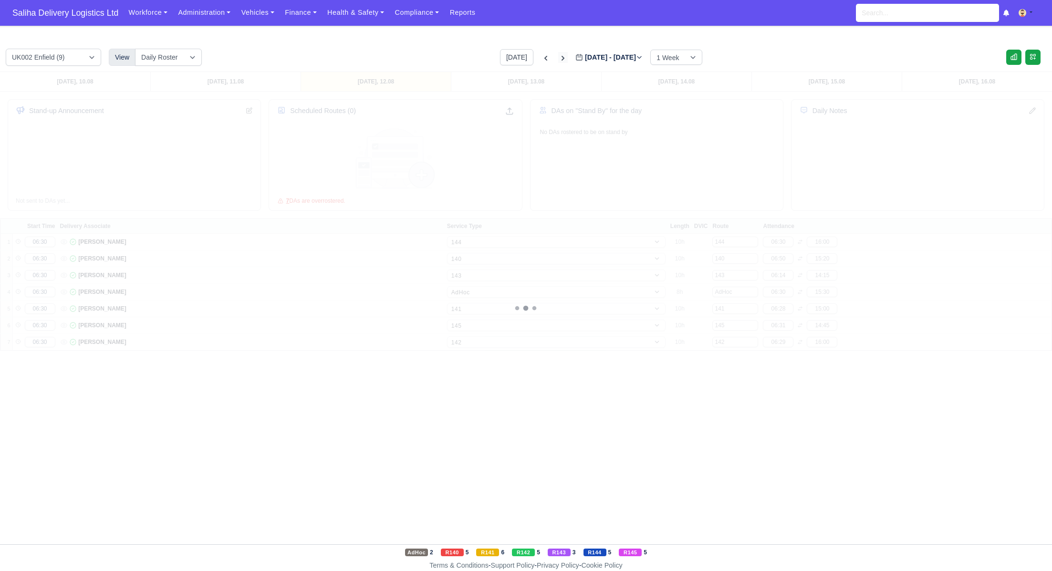
select select "17"
select select "4"
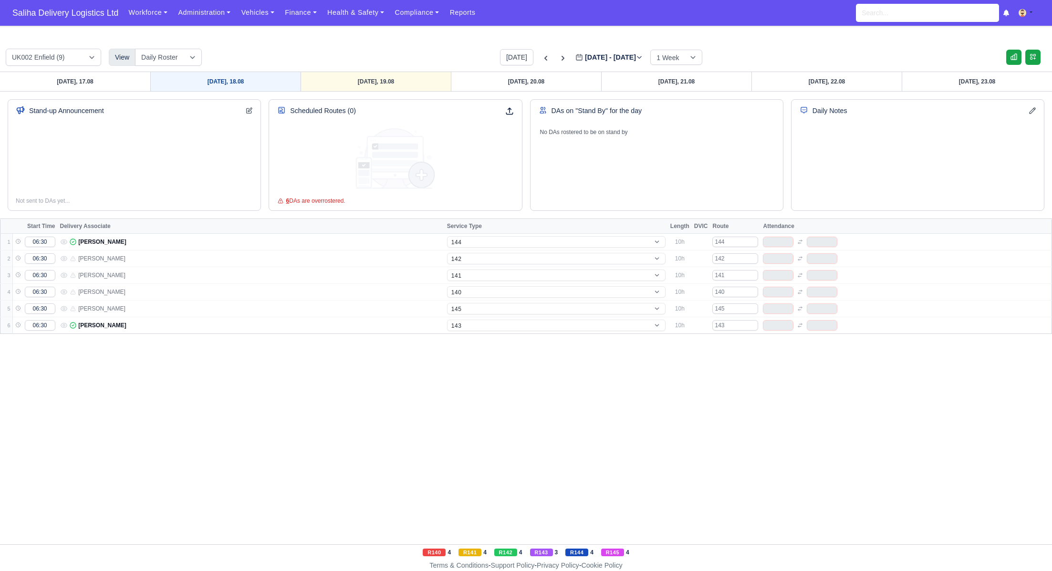
click at [229, 84] on link "Monday, 18.08" at bounding box center [225, 81] width 150 height 19
type input "2025-08-18"
select select "5"
select select "12"
select select "15"
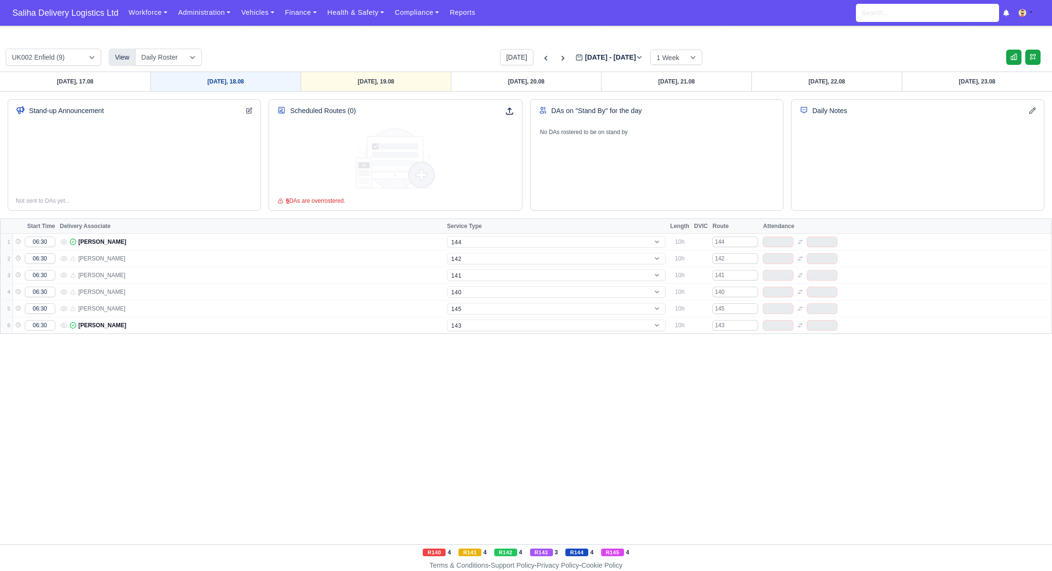
select select "17"
select select "1"
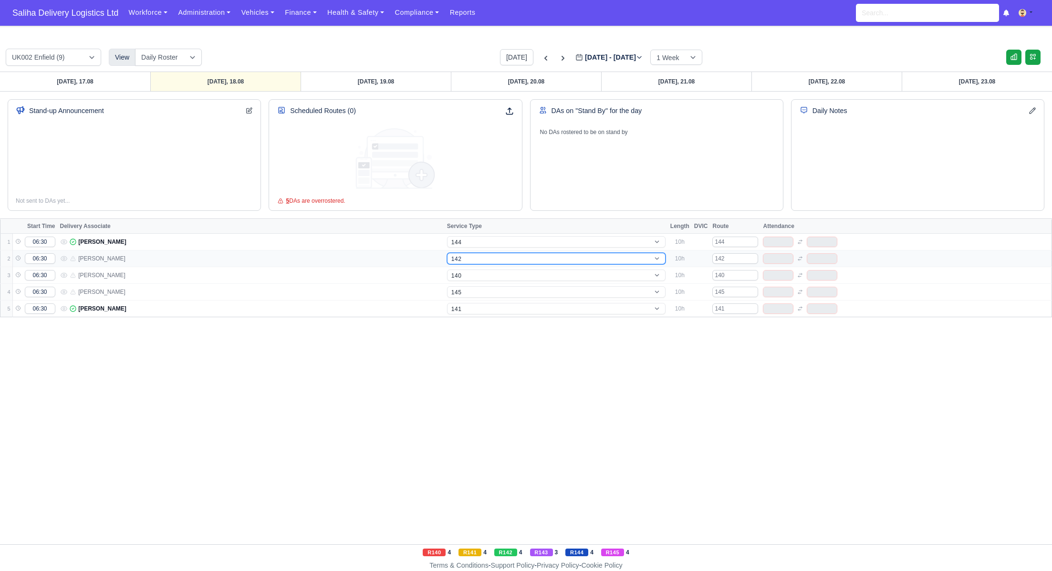
click at [481, 257] on select "-- 141 143 144 AdHoc 142 140 Supervisor 145" at bounding box center [556, 258] width 218 height 11
select select "15"
click at [447, 253] on select "-- 141 143 144 AdHoc 142 140 Supervisor 145" at bounding box center [556, 258] width 218 height 11
select select "15"
click at [475, 273] on select "-- 141 143 144 AdHoc 142 140 Supervisor 145" at bounding box center [556, 275] width 218 height 11
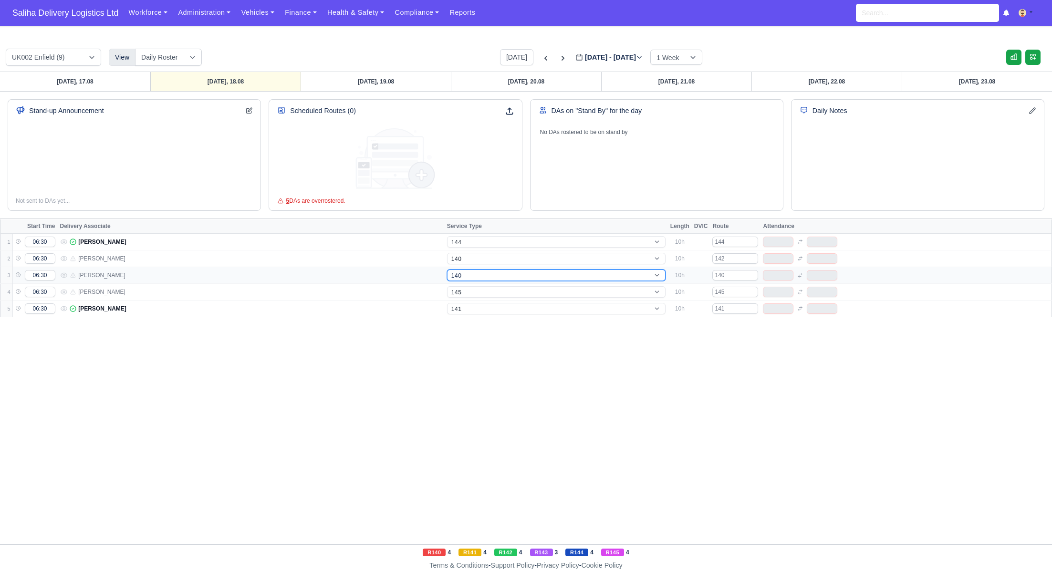
select select "12"
click at [447, 270] on select "-- 141 143 144 AdHoc 142 140 Supervisor 145" at bounding box center [556, 275] width 218 height 11
select select "12"
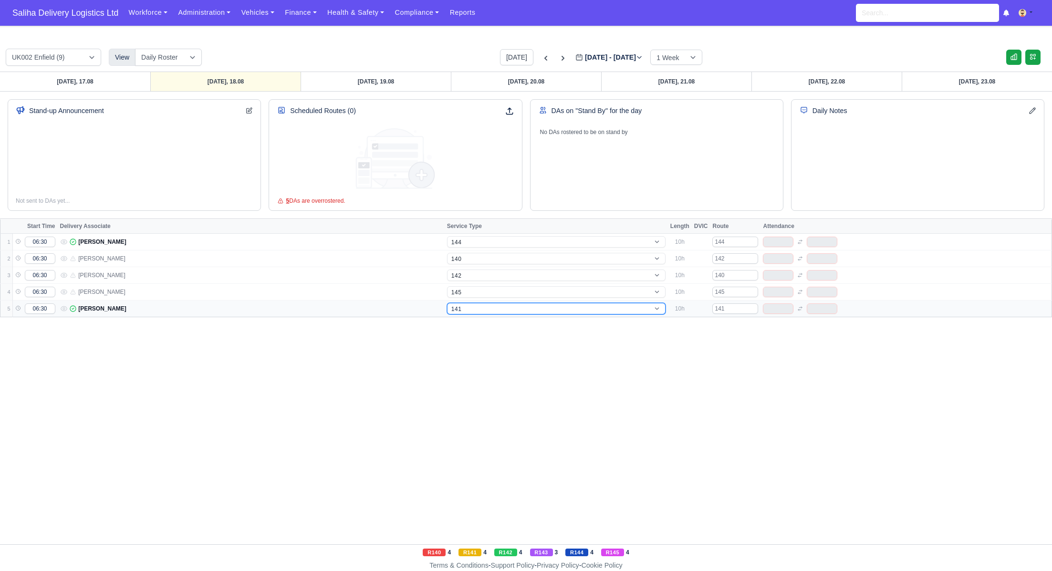
click at [475, 305] on select "-- 141 143 144 AdHoc 142 140 Supervisor 145" at bounding box center [556, 308] width 218 height 11
select select "4"
click at [447, 303] on select "-- 141 143 144 AdHoc 142 140 Supervisor 145" at bounding box center [556, 308] width 218 height 11
select select "4"
click at [378, 82] on link "Tuesday, 19.08" at bounding box center [376, 81] width 150 height 19
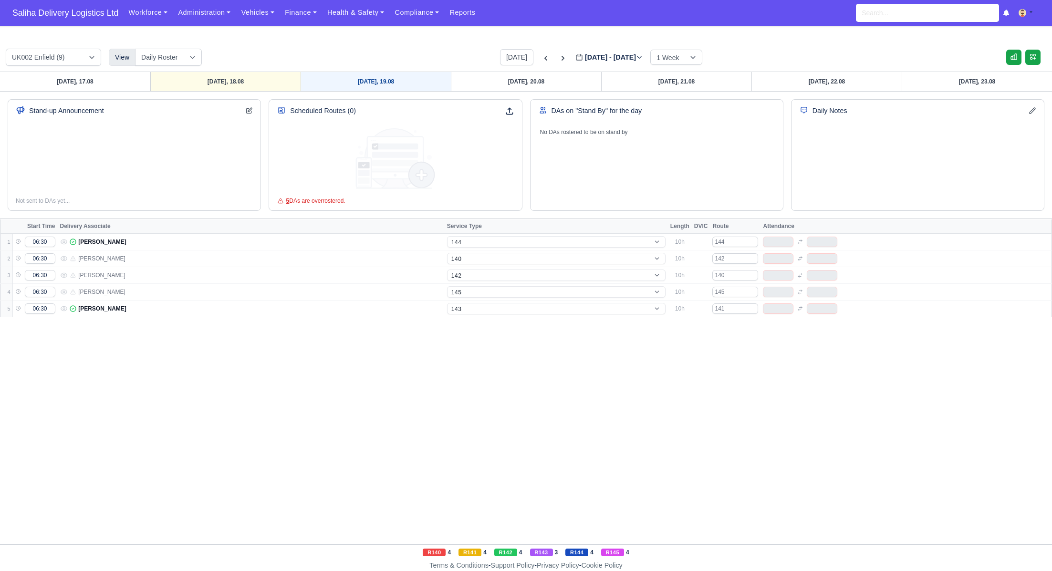
type input "2025-08-19"
select select "5"
select select "12"
select select "1"
select select "15"
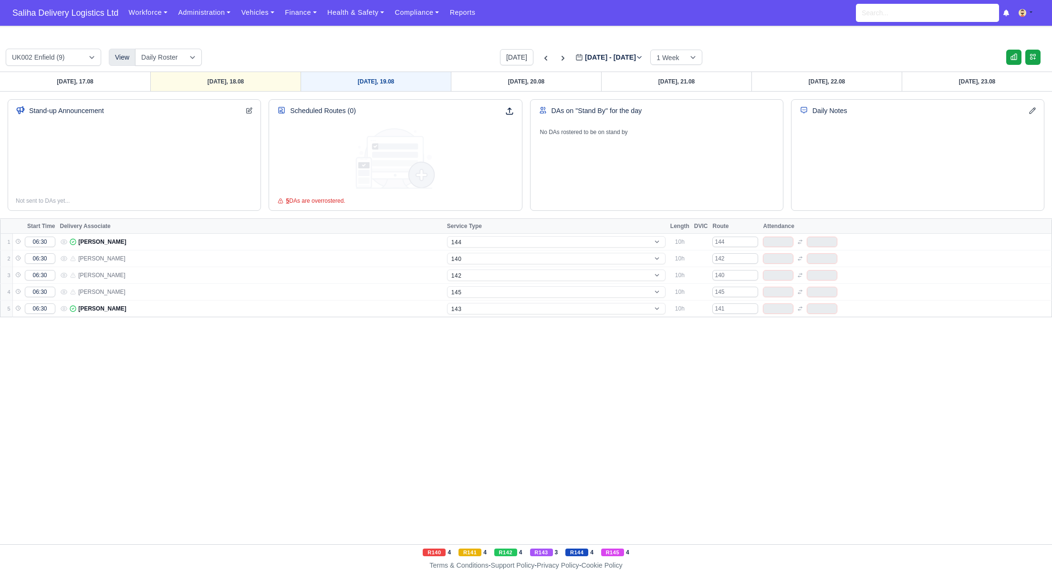
select select "17"
select select "4"
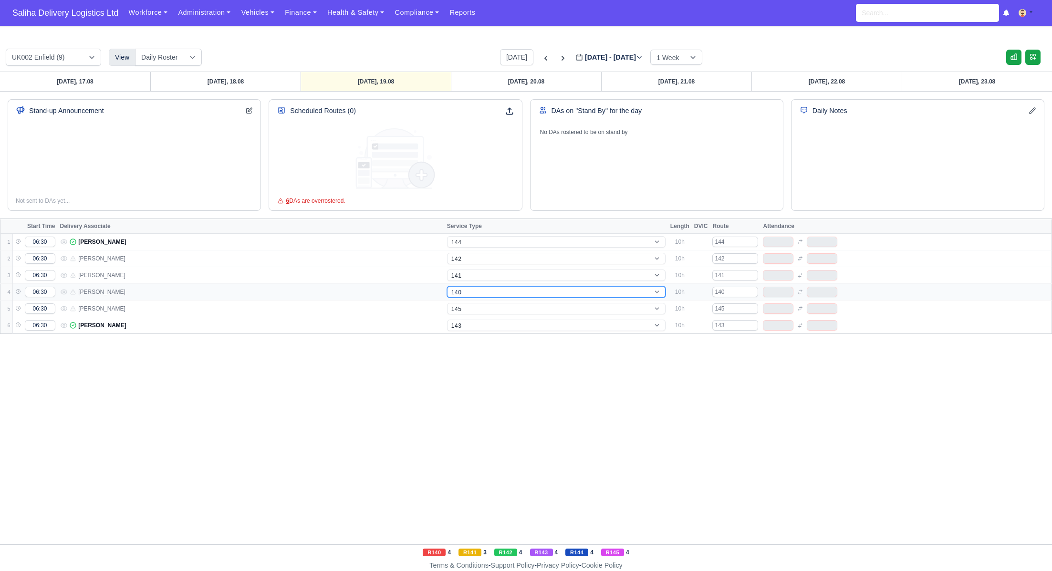
click at [475, 292] on select "-- 141 143 144 AdHoc 142 140 Supervisor 145" at bounding box center [556, 291] width 218 height 11
select select "12"
click at [447, 286] on select "-- 141 143 144 AdHoc 142 140 Supervisor 145" at bounding box center [556, 291] width 218 height 11
select select "12"
click at [471, 257] on select "-- 141 143 144 AdHoc 142 140 Supervisor 145" at bounding box center [556, 258] width 218 height 11
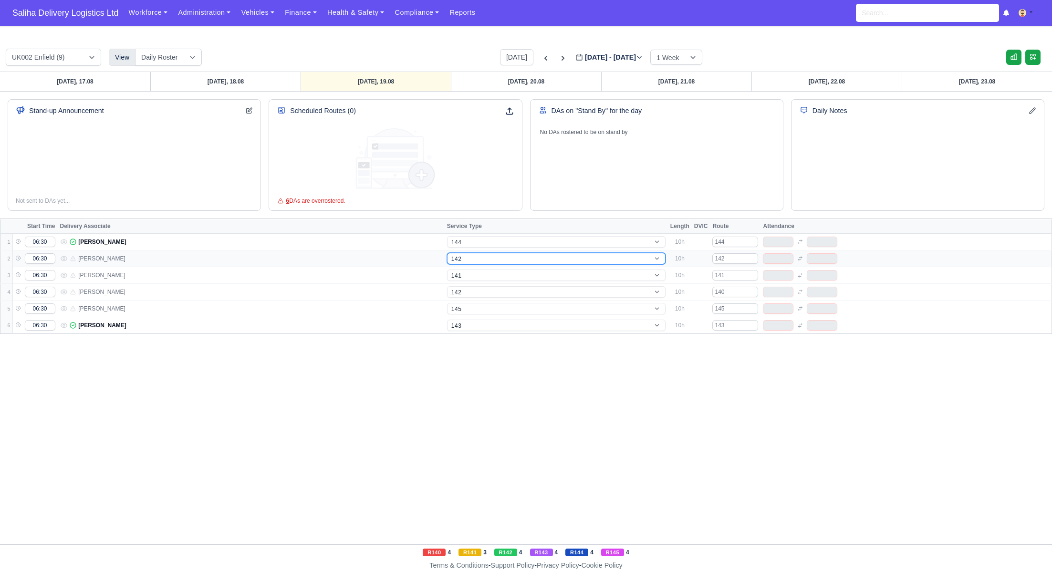
select select "15"
click at [447, 253] on select "-- 141 143 144 AdHoc 142 140 Supervisor 145" at bounding box center [556, 258] width 218 height 11
select select "15"
click at [737, 260] on input "142" at bounding box center [735, 258] width 46 height 10
type input "140"
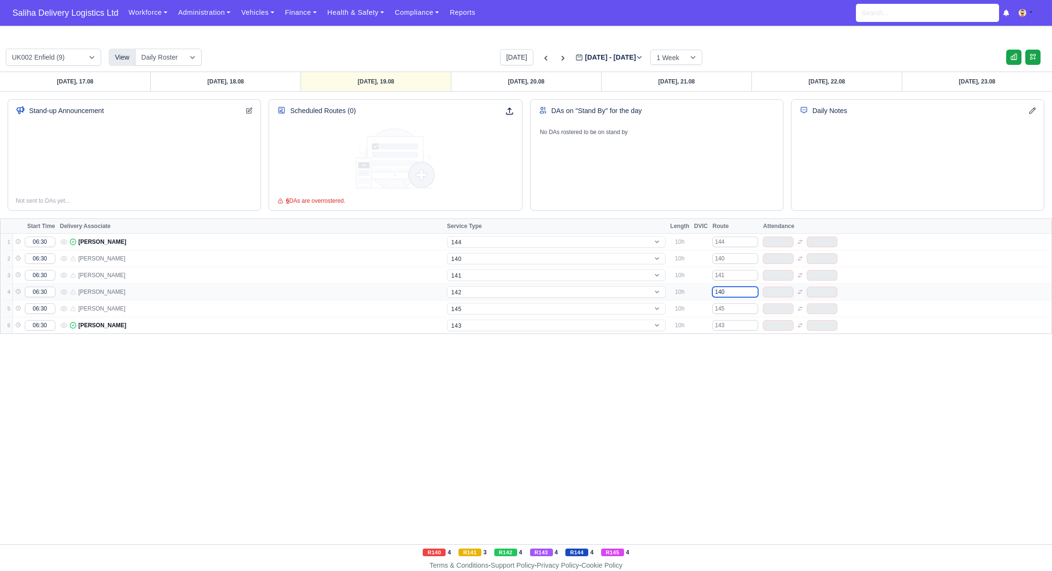
click at [736, 293] on input "140" at bounding box center [735, 292] width 46 height 10
type input "142"
click at [504, 86] on link "Wednesday, 20.08" at bounding box center [526, 81] width 150 height 19
type input "2025-08-20"
select select "5"
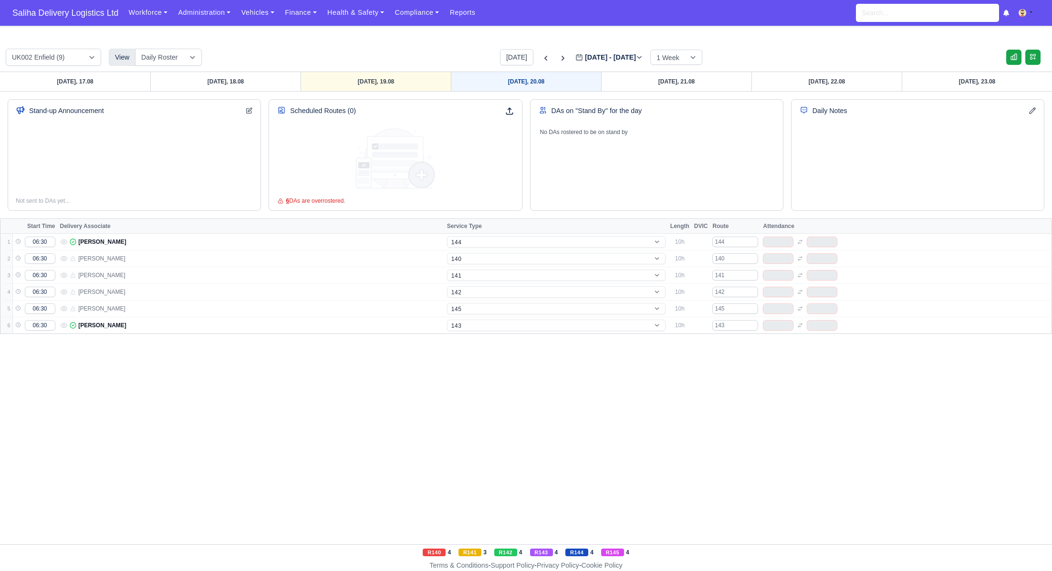
select select "12"
select select "1"
select select "15"
select select "17"
select select "4"
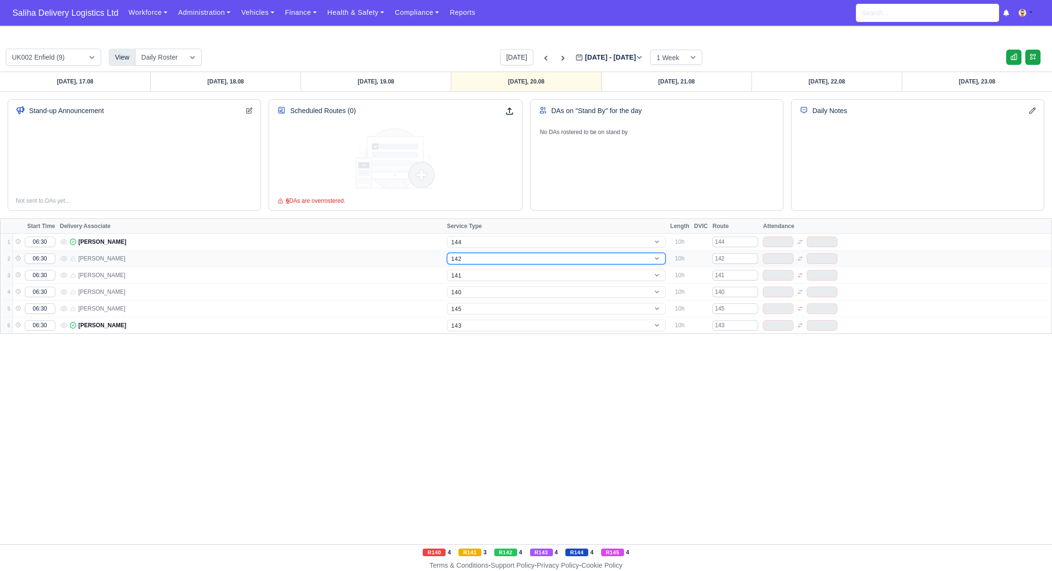
click at [496, 259] on select "-- 141 143 144 AdHoc 142 140 Supervisor 145" at bounding box center [556, 258] width 218 height 11
select select "15"
click at [447, 253] on select "-- 141 143 144 AdHoc 142 140 Supervisor 145" at bounding box center [556, 258] width 218 height 11
select select "15"
click at [736, 260] on input "142" at bounding box center [735, 258] width 46 height 10
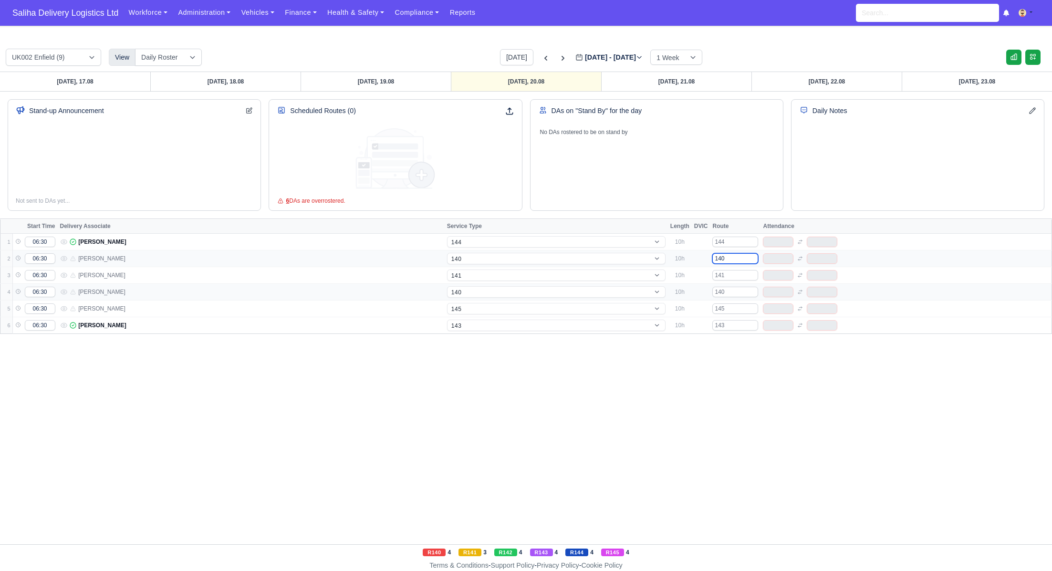
type input "140"
click at [737, 289] on input "140" at bounding box center [735, 292] width 46 height 10
type input "142"
click at [540, 296] on td "-- 141 143 144 AdHoc 142 140 Supervisor 145" at bounding box center [556, 292] width 223 height 17
select select "12"
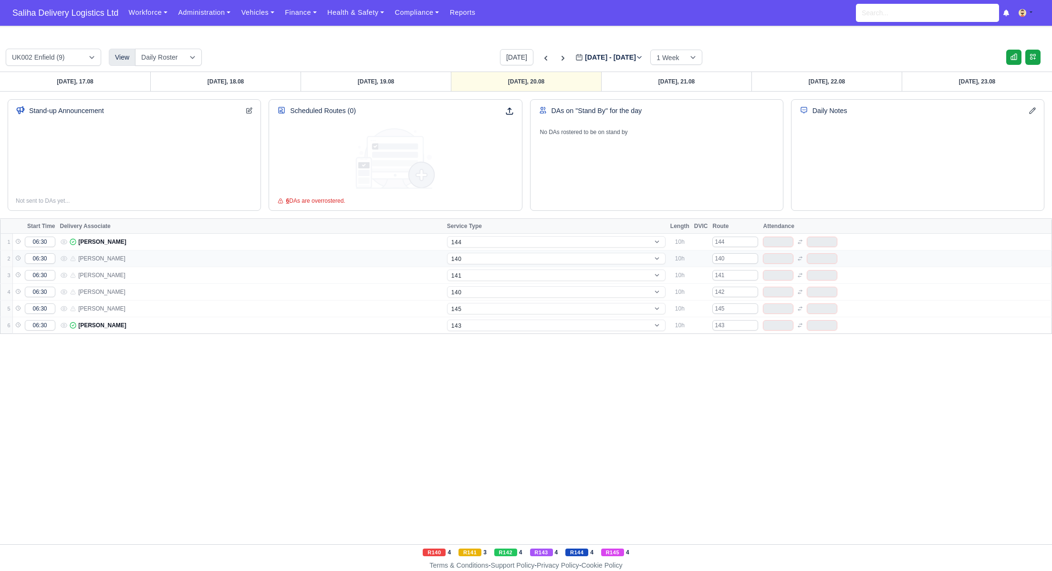
click at [447, 286] on select "-- 141 143 144 AdHoc 142 140 Supervisor 145" at bounding box center [556, 291] width 218 height 11
click at [664, 77] on link "Thursday, 21.08" at bounding box center [676, 81] width 150 height 19
type input "2025-08-21"
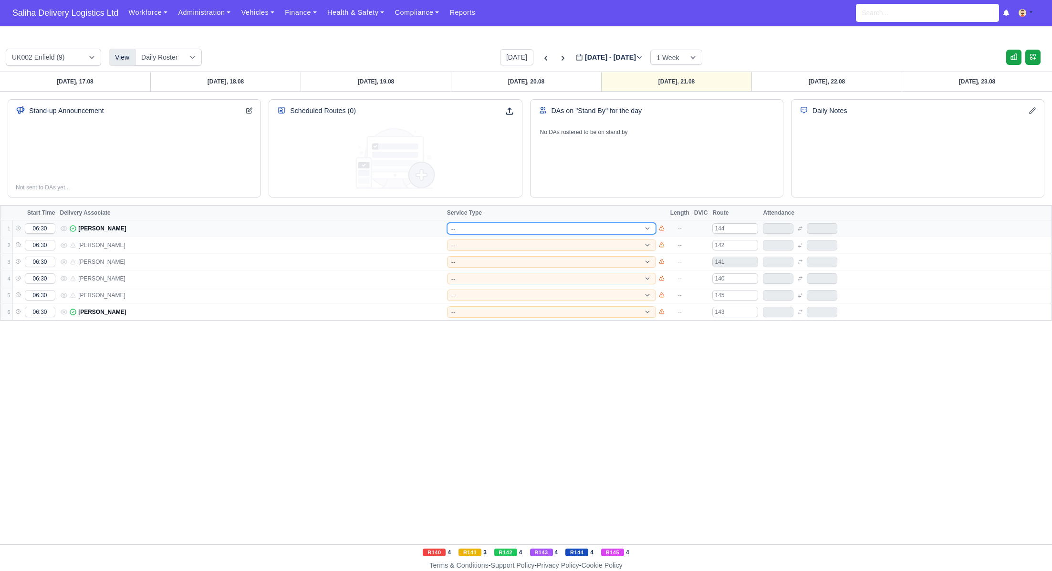
click at [491, 230] on select "-- 141 143 144 AdHoc 142 140 Supervisor 145" at bounding box center [551, 228] width 209 height 11
select select "5"
click at [447, 223] on select "-- 141 143 144 AdHoc 142 140 Supervisor 145" at bounding box center [551, 228] width 209 height 11
select select "5"
click at [482, 240] on select "-- 141 143 144 AdHoc 142 140 Supervisor 145" at bounding box center [551, 244] width 209 height 11
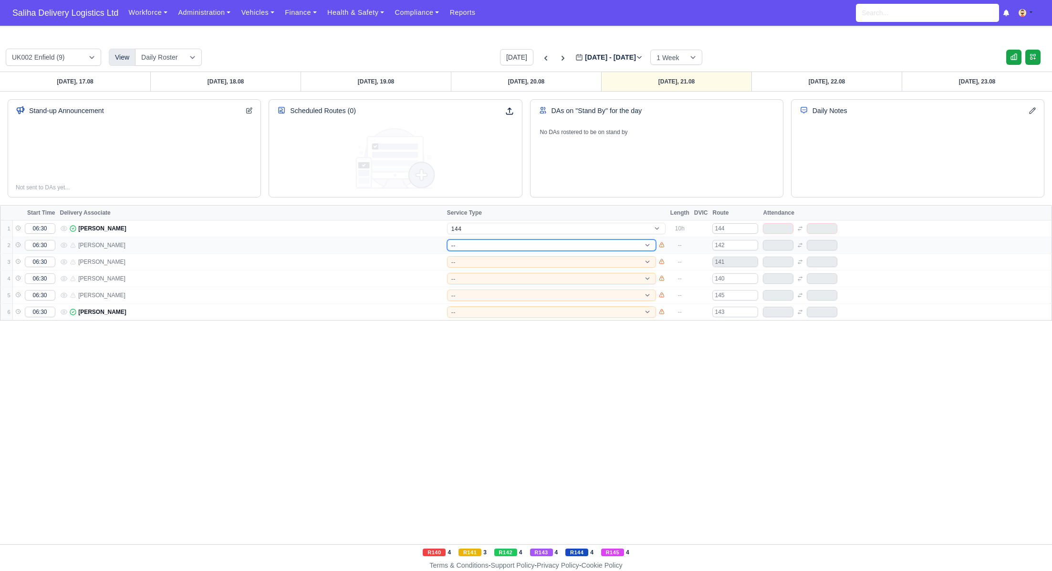
select select "15"
click at [447, 239] on select "-- 141 143 144 AdHoc 142 140 Supervisor 145" at bounding box center [551, 244] width 209 height 11
select select "15"
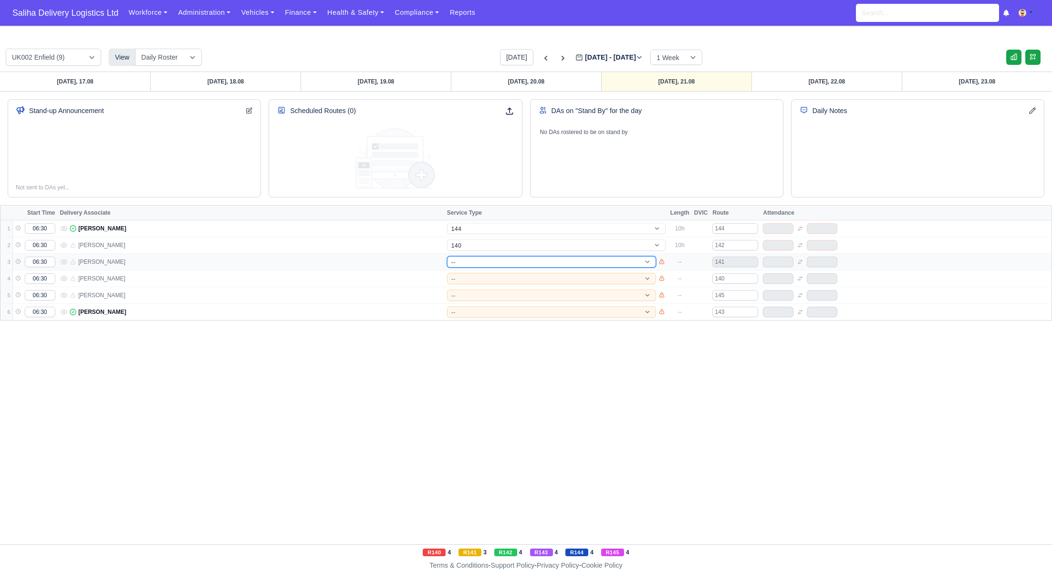
click at [483, 259] on select "-- 141 143 144 AdHoc 142 140 Supervisor 145" at bounding box center [551, 261] width 209 height 11
select select "1"
click at [447, 256] on select "-- 141 143 144 AdHoc 142 140 Supervisor 145" at bounding box center [551, 261] width 209 height 11
click at [476, 279] on select "-- 141 143 144 AdHoc 142 140 Supervisor 145" at bounding box center [551, 278] width 209 height 11
select select "1"
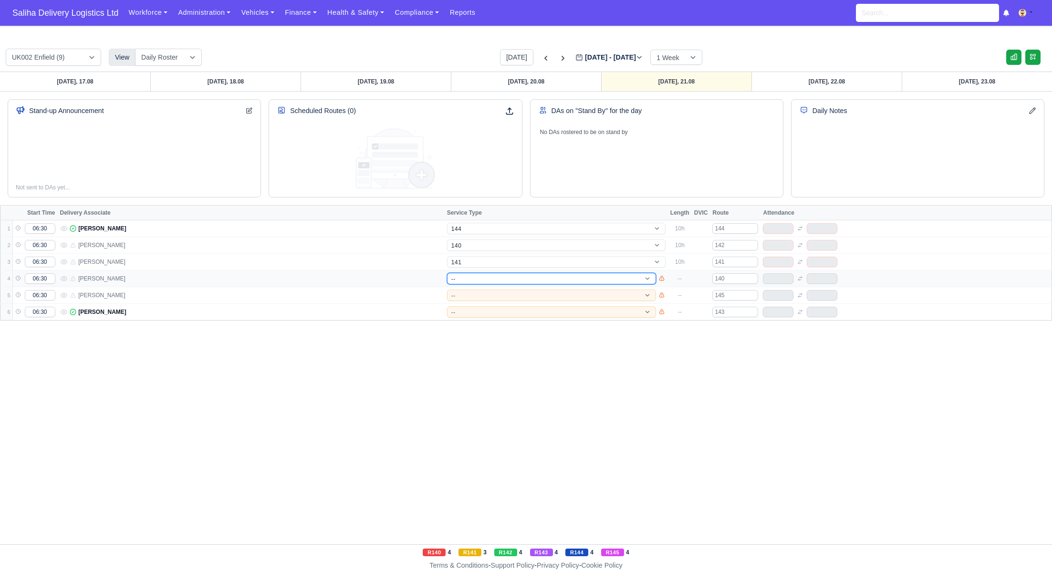
select select "12"
click at [447, 273] on select "-- 141 143 144 AdHoc 142 140 Supervisor 145" at bounding box center [551, 278] width 209 height 11
select select "12"
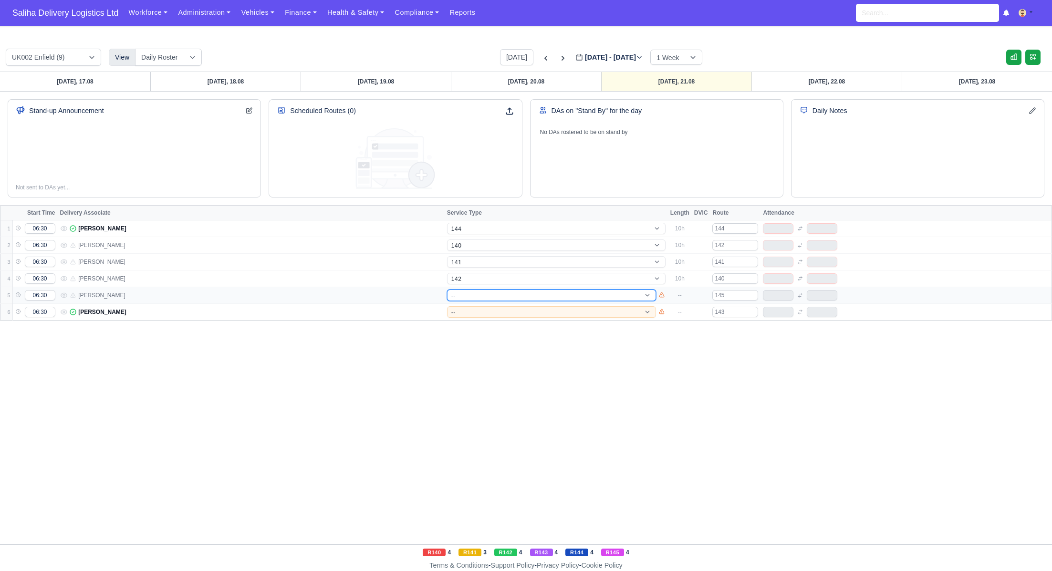
click at [478, 293] on select "-- 141 143 144 AdHoc 142 140 Supervisor 145" at bounding box center [551, 295] width 209 height 11
select select "17"
click at [447, 290] on select "-- 141 143 144 AdHoc 142 140 Supervisor 145" at bounding box center [551, 295] width 209 height 11
select select "17"
click at [486, 308] on select "-- 141 143 144 AdHoc 142 140 Supervisor 145" at bounding box center [551, 311] width 209 height 11
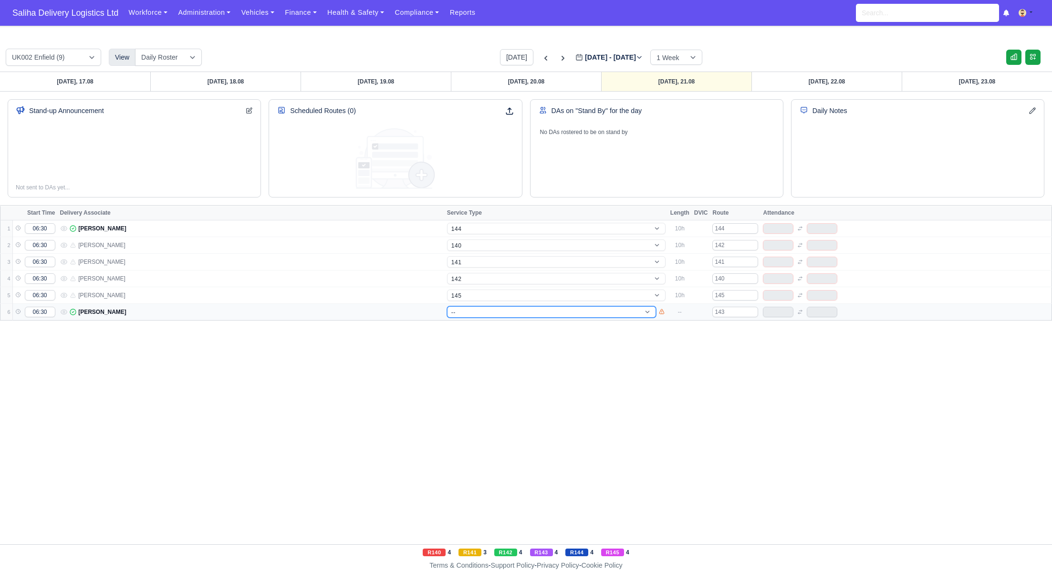
select select "4"
click at [447, 306] on select "-- 141 143 144 AdHoc 142 140 Supervisor 145" at bounding box center [551, 311] width 209 height 11
select select "4"
click at [846, 86] on link "Friday, 22.08" at bounding box center [826, 81] width 150 height 19
type input "2025-08-22"
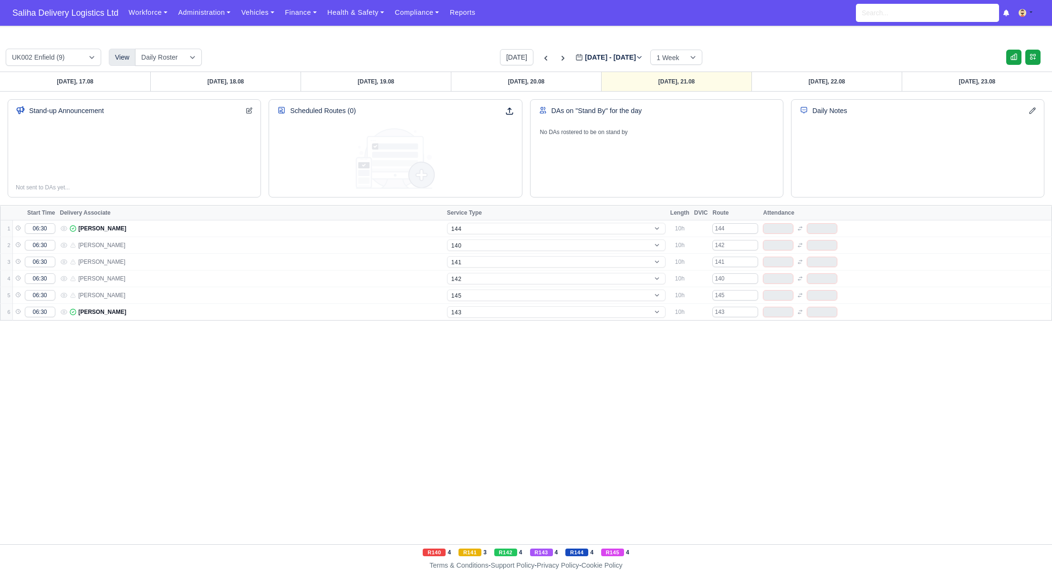
select select "5"
select select "12"
select select "1"
select select "15"
select select "17"
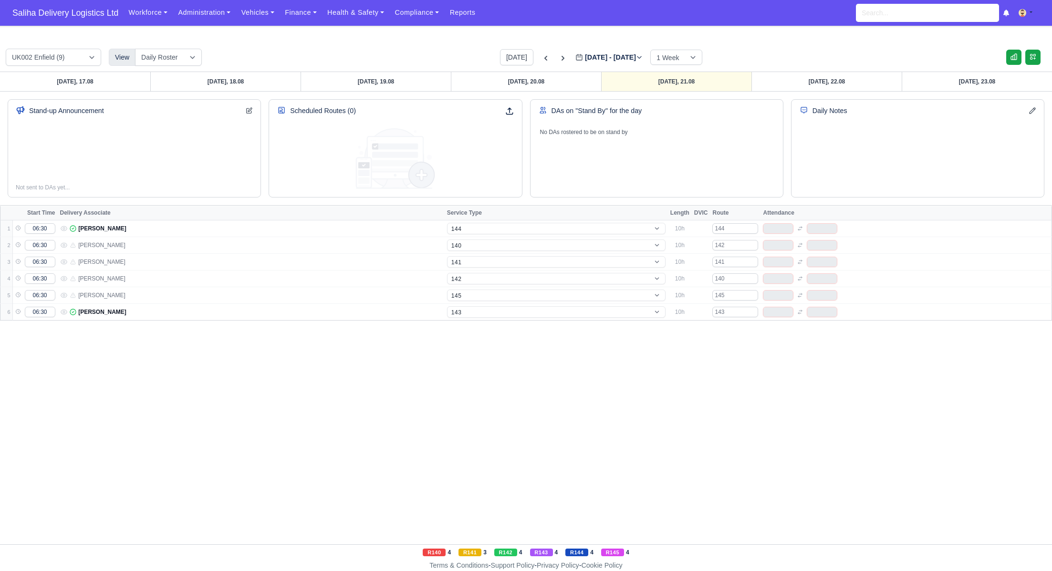
select select "4"
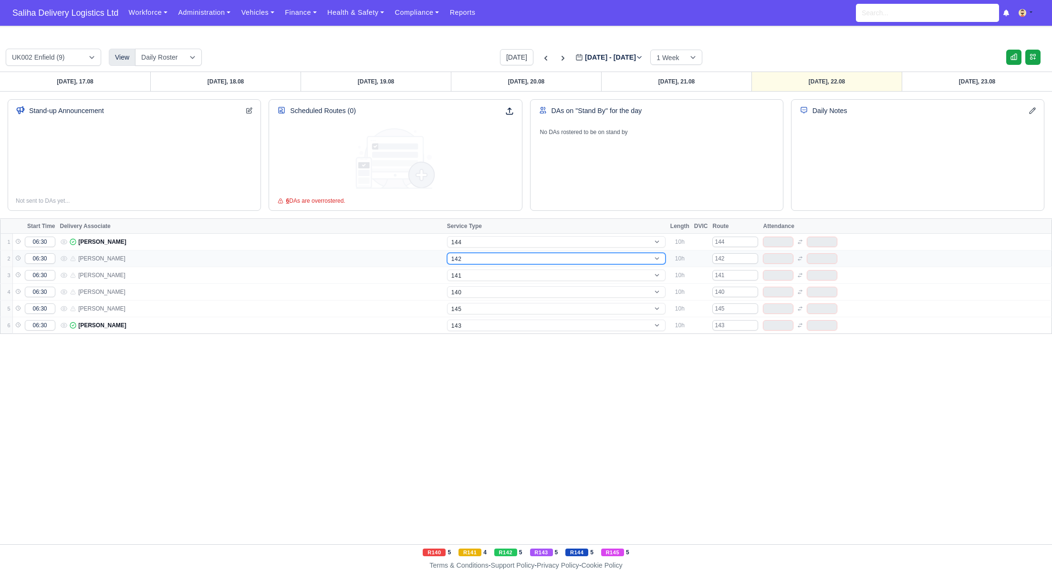
click at [488, 257] on select "-- 141 143 144 AdHoc 142 140 Supervisor 145" at bounding box center [556, 258] width 218 height 11
select select "15"
click at [447, 253] on select "-- 141 143 144 AdHoc 142 140 Supervisor 145" at bounding box center [556, 258] width 218 height 11
select select "15"
click at [487, 290] on select "-- 141 143 144 AdHoc 142 140 Supervisor 145" at bounding box center [556, 291] width 218 height 11
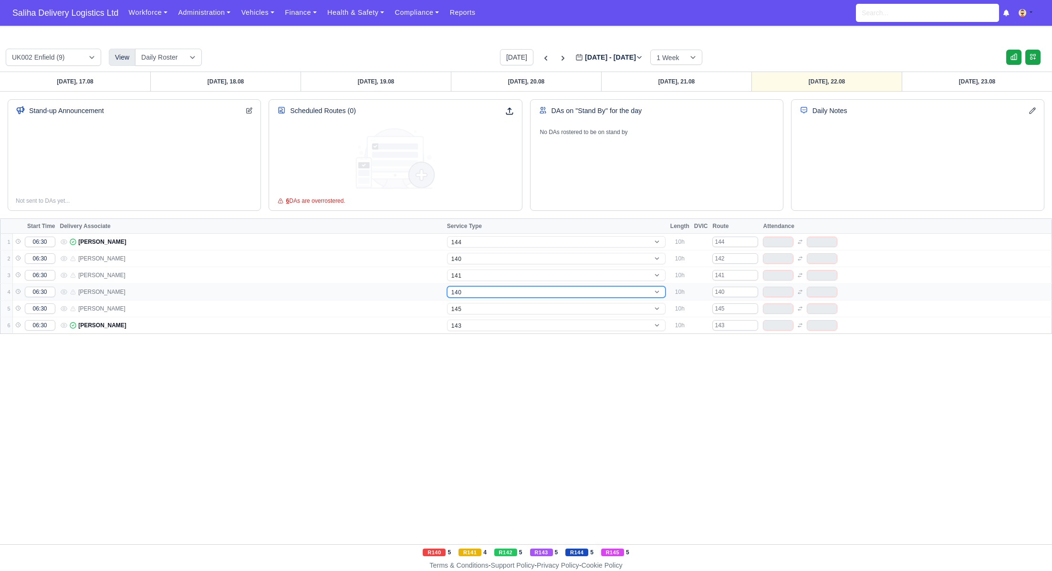
select select "12"
click at [447, 286] on select "-- 141 143 144 AdHoc 142 140 Supervisor 145" at bounding box center [556, 291] width 218 height 11
select select "12"
click at [240, 90] on link "Monday, 18.08" at bounding box center [225, 81] width 150 height 19
type input "2025-08-18"
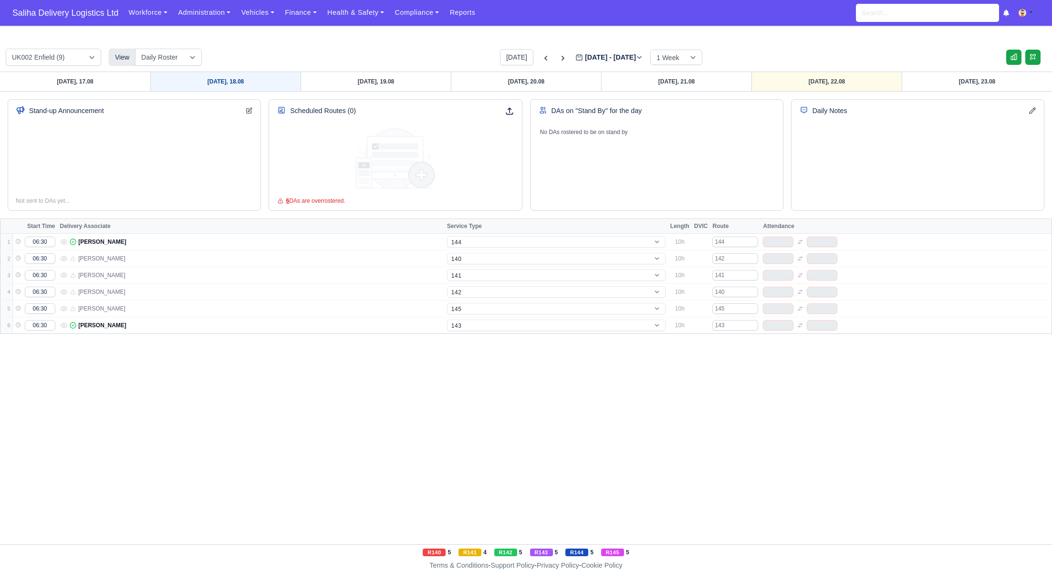
select select "5"
select select "15"
select select "12"
select select "17"
select select "4"
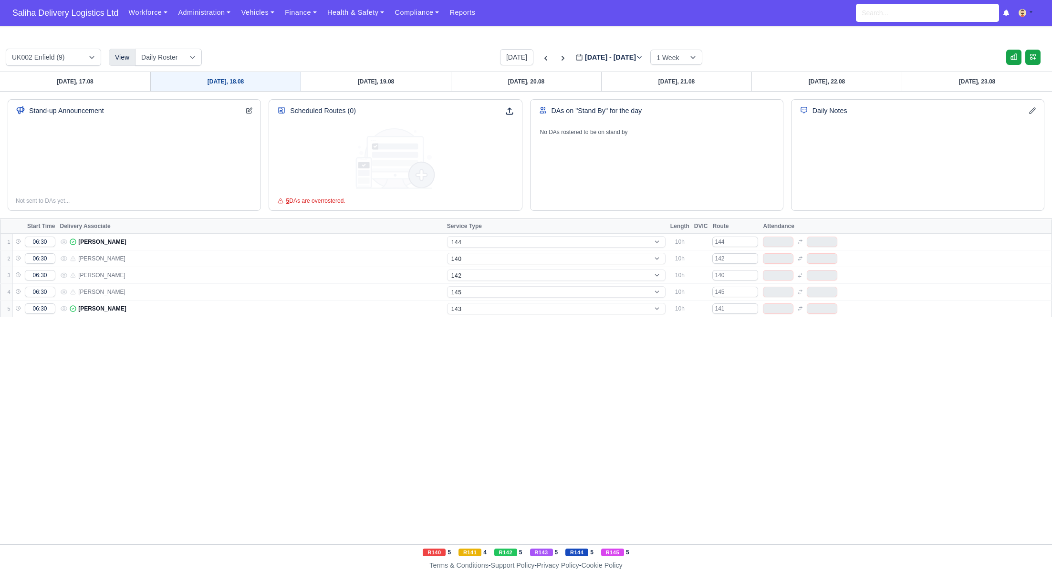
click at [241, 85] on link "Monday, 18.08" at bounding box center [225, 81] width 150 height 19
click at [358, 88] on link "Tuesday, 19.08" at bounding box center [376, 81] width 150 height 19
type input "2025-08-19"
select select "5"
select select "15"
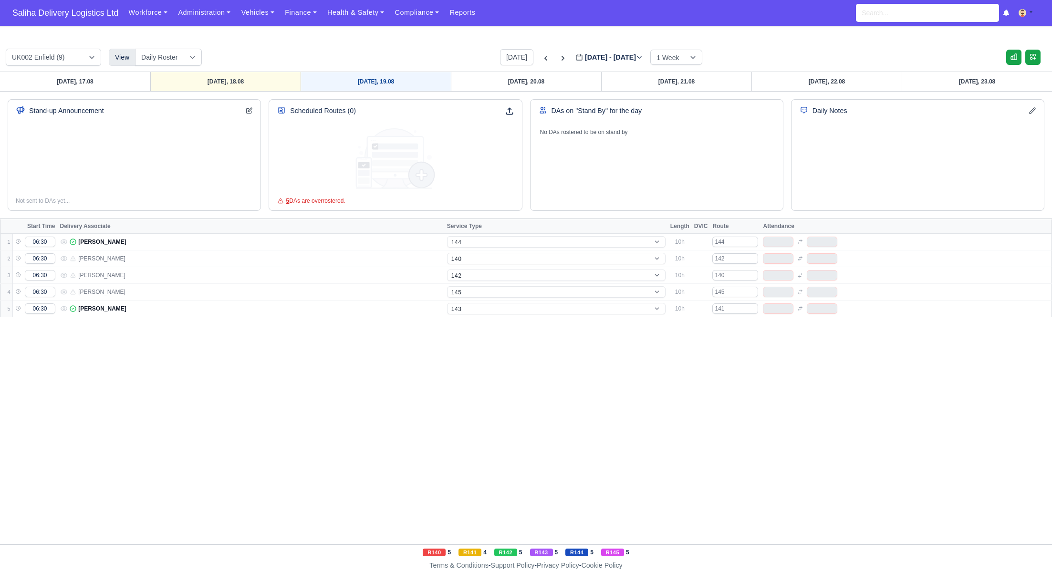
select select "1"
select select "12"
select select "17"
select select "4"
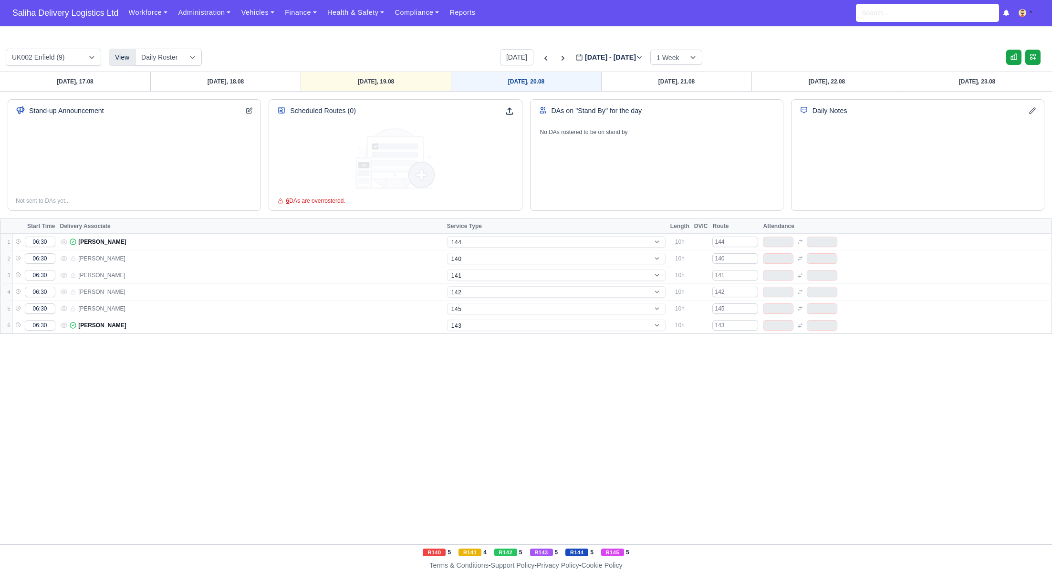
click at [488, 81] on link "Wednesday, 20.08" at bounding box center [526, 81] width 150 height 19
type input "2025-08-20"
select select "5"
select select "15"
select select "1"
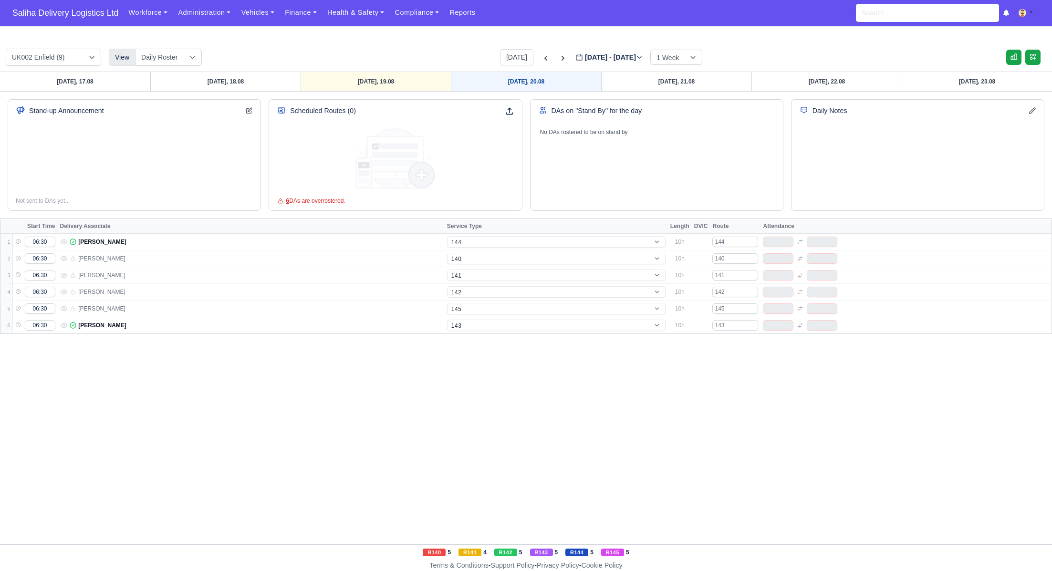
select select "12"
select select "17"
select select "4"
click at [541, 57] on icon at bounding box center [546, 58] width 10 height 10
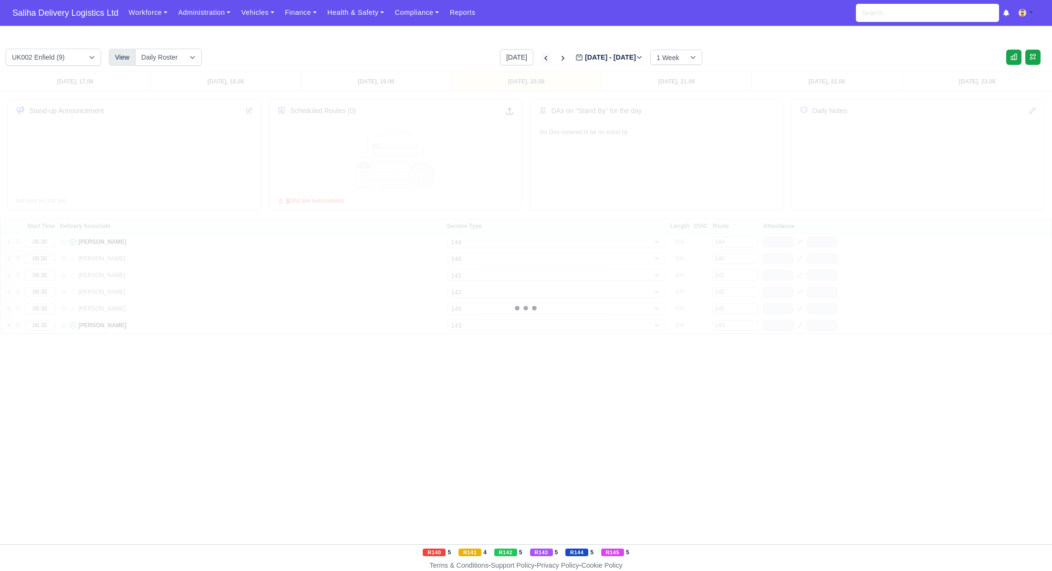
type input "2025-08-13"
select select "5"
select select "15"
select select "4"
select select "9"
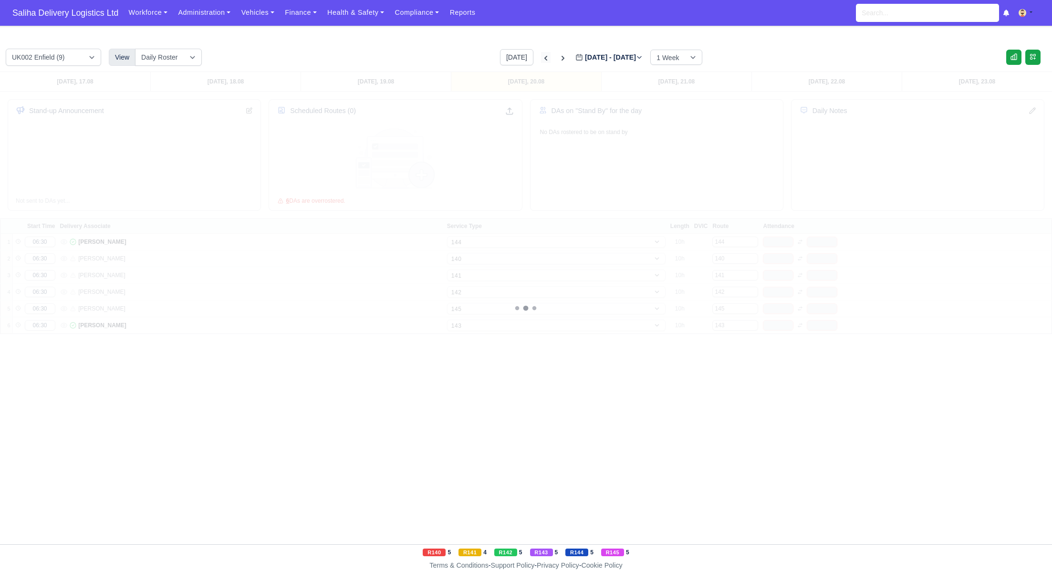
select select "12"
select select "17"
select select "1"
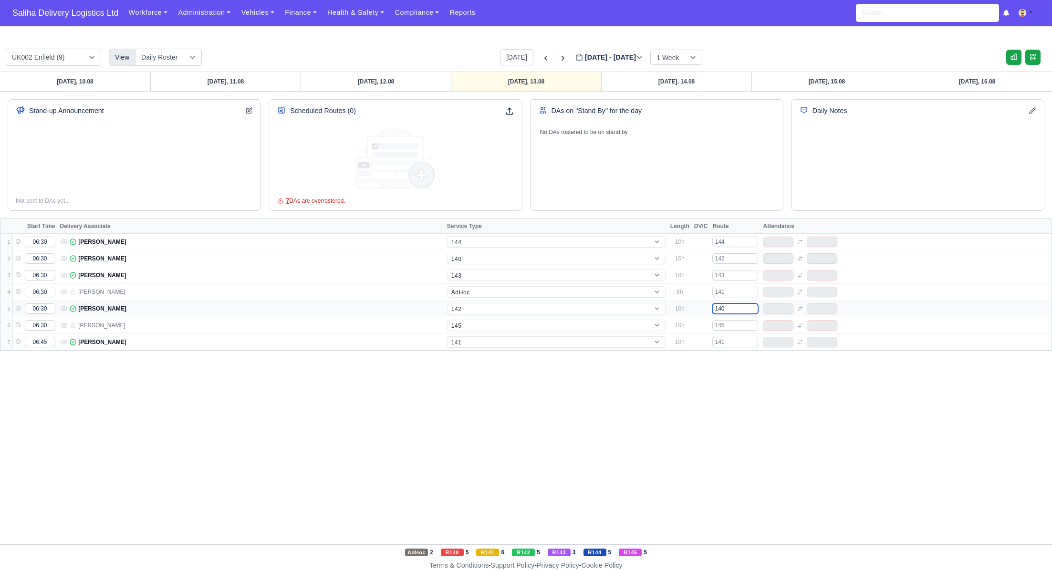
click at [731, 309] on input "140" at bounding box center [735, 308] width 46 height 10
type input "142"
click at [734, 254] on input "142" at bounding box center [735, 258] width 46 height 10
select select "12"
type input "140"
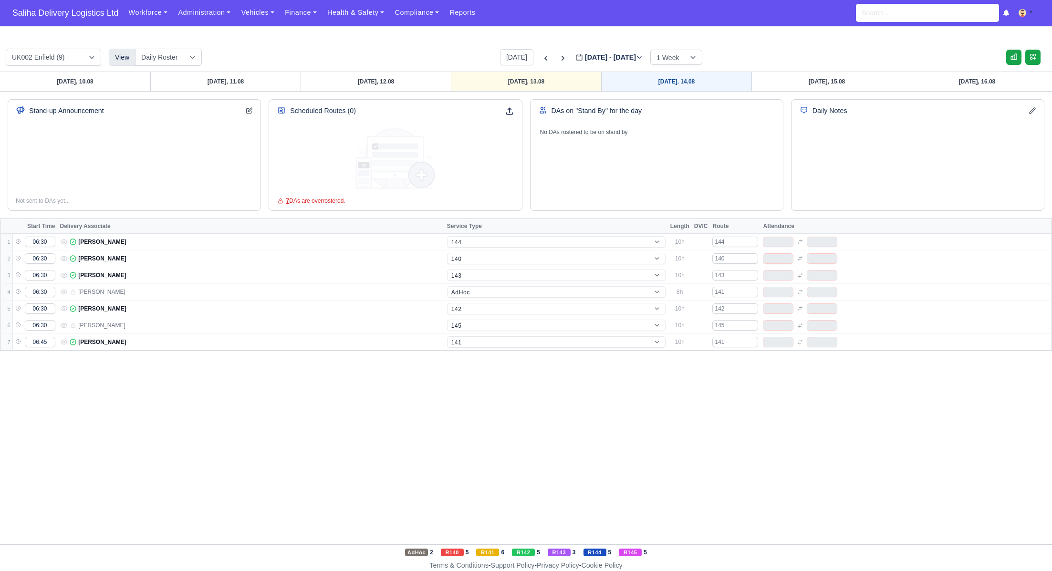
click at [706, 81] on link "Thursday, 14.08" at bounding box center [676, 81] width 150 height 19
type input "2025-08-14"
select select "5"
select select "15"
select select "1"
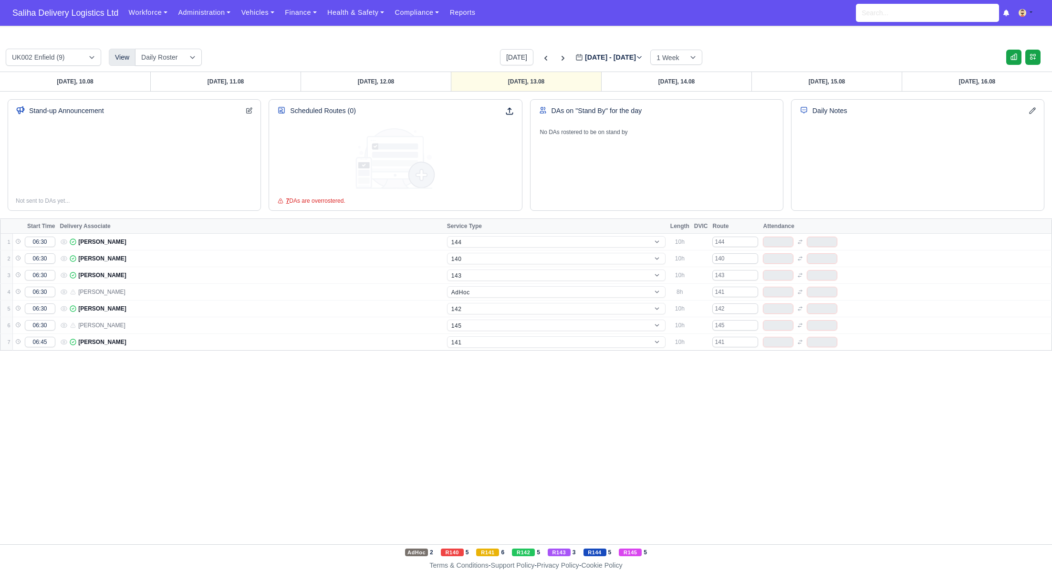
select select "12"
select select "17"
select select "1"
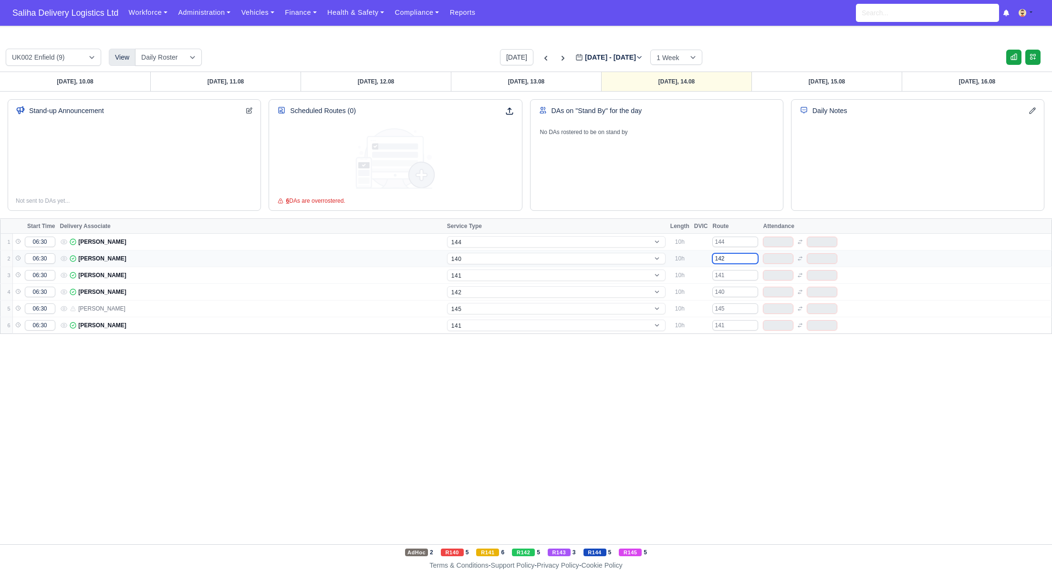
click at [747, 258] on input "142" at bounding box center [735, 258] width 46 height 10
type input "140"
click at [736, 293] on input "140" at bounding box center [735, 292] width 46 height 10
type input "14"
select select "15"
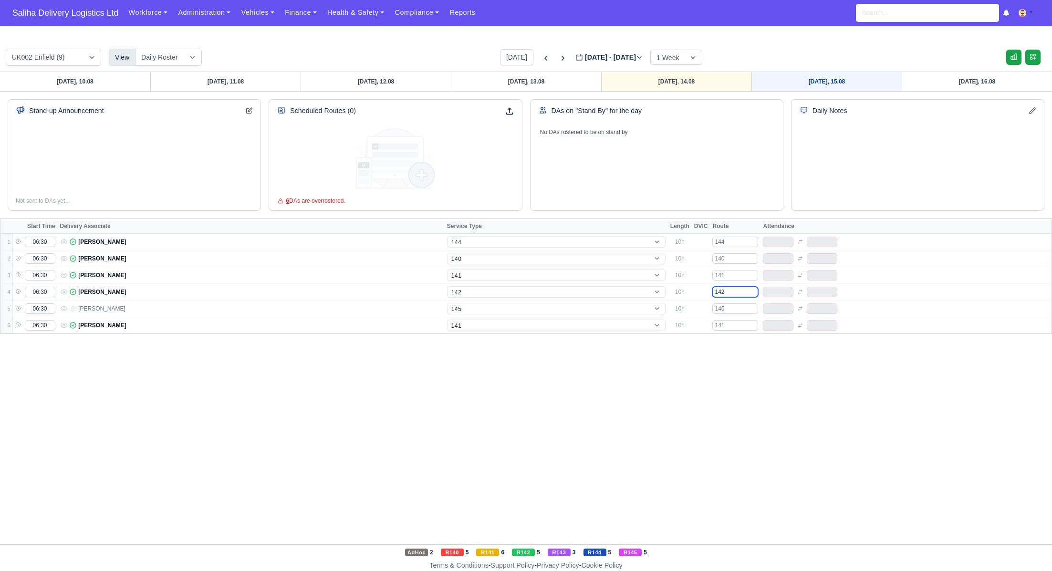
type input "142"
click at [833, 83] on link "Friday, 15.08" at bounding box center [826, 81] width 150 height 19
type input "2025-08-15"
select select "5"
select select "15"
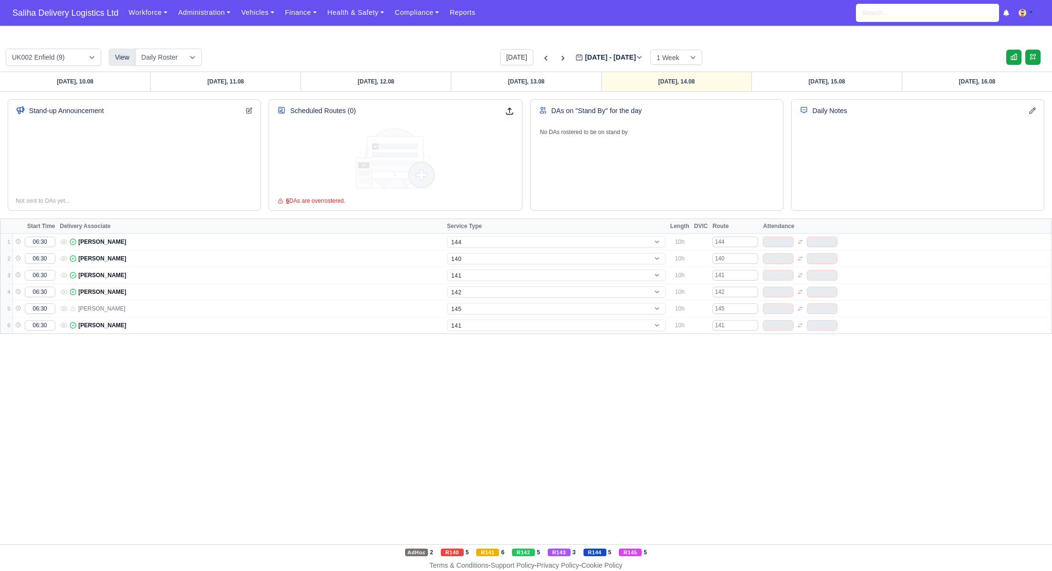
select select "1"
select select "12"
select select "17"
select select "4"
click at [733, 260] on input "142" at bounding box center [735, 258] width 46 height 10
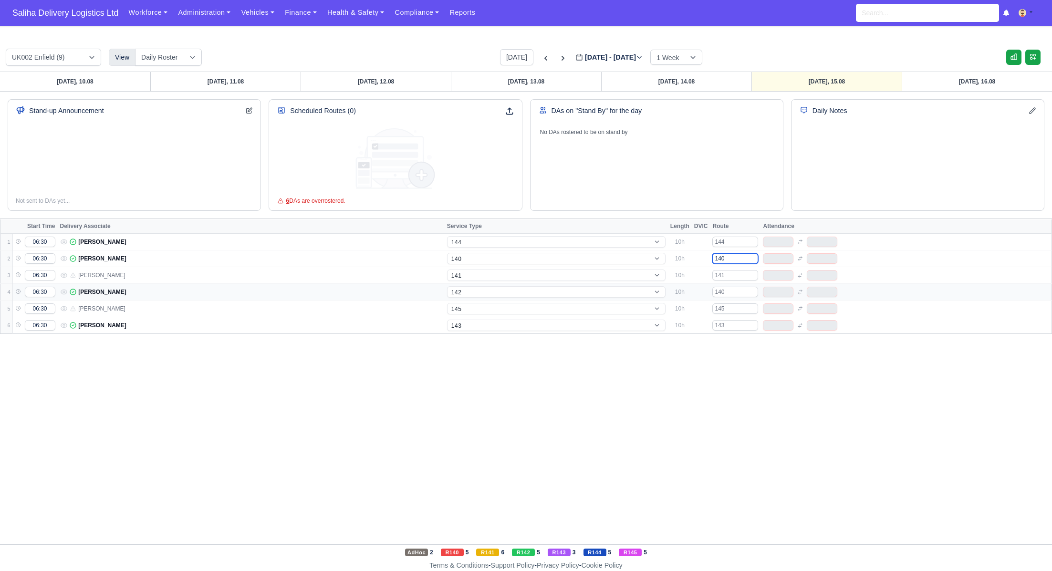
type input "140"
click at [731, 290] on input "140" at bounding box center [735, 292] width 46 height 10
select select "15"
type input "142"
click at [808, 417] on div "Sunday, 10.08 Monday, 11.08 Tuesday, 12.08 Wednesday, 13.08 Thursday, 14.08 Fri…" at bounding box center [526, 308] width 1052 height 473
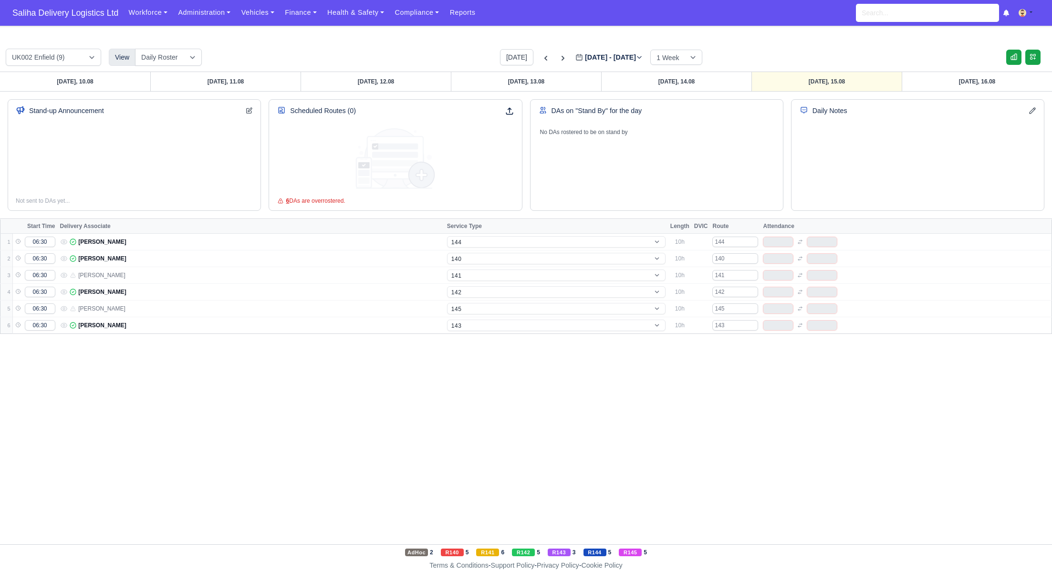
select select "12"
click at [98, 13] on span "Saliha Delivery Logistics Ltd" at bounding box center [65, 12] width 115 height 19
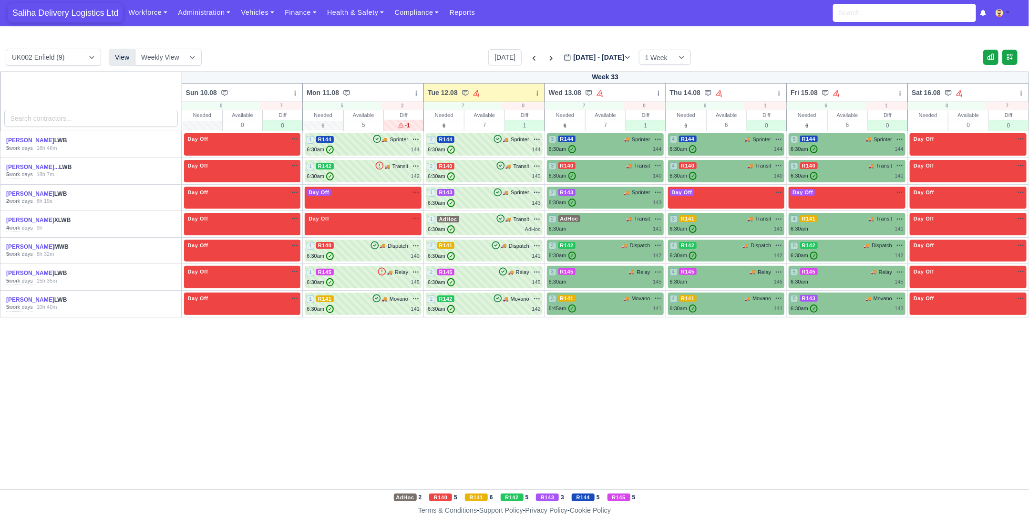
click at [85, 20] on span "Saliha Delivery Logistics Ltd" at bounding box center [65, 12] width 115 height 19
